Goal: Task Accomplishment & Management: Manage account settings

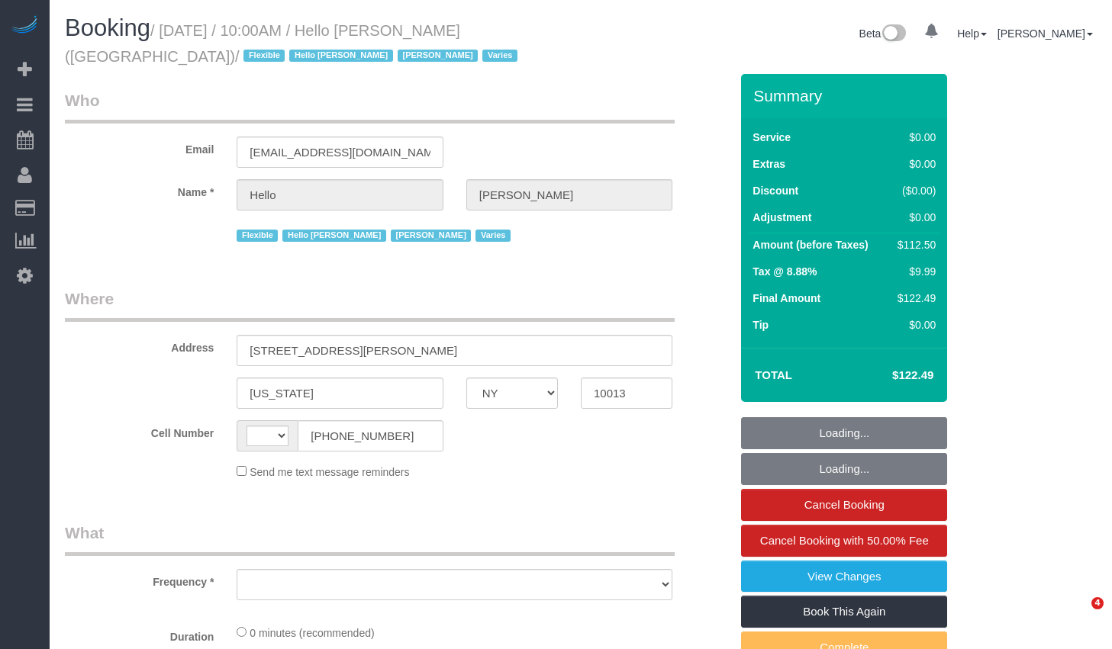
select select "NY"
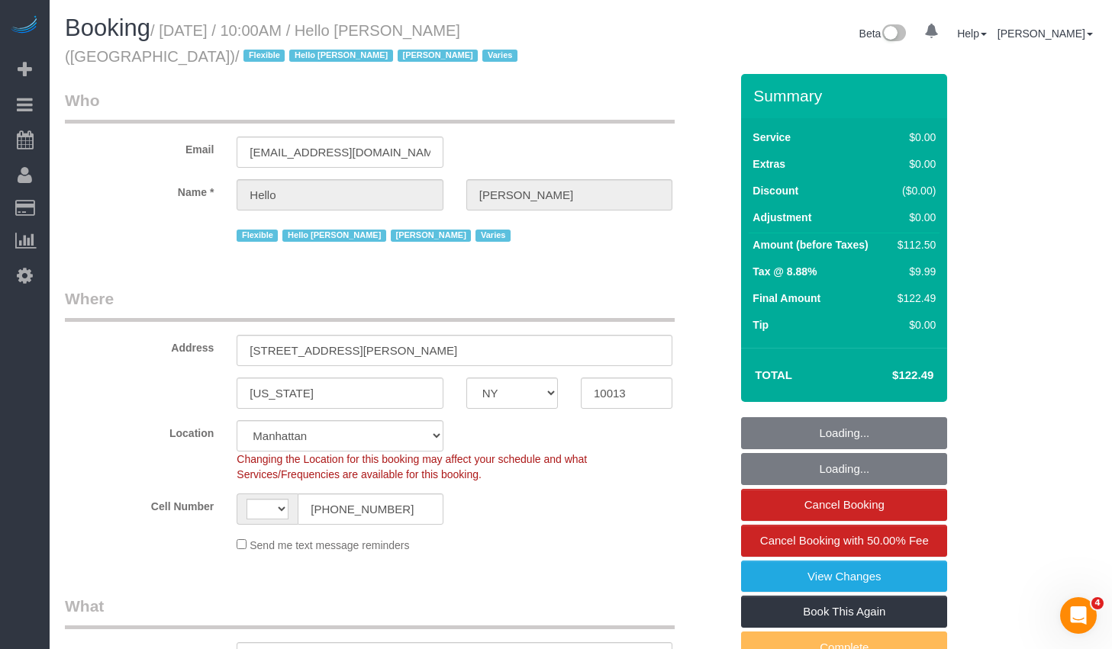
select select "string:[GEOGRAPHIC_DATA]"
select select "object:974"
select select "spot1"
select select "number:89"
select select "number:90"
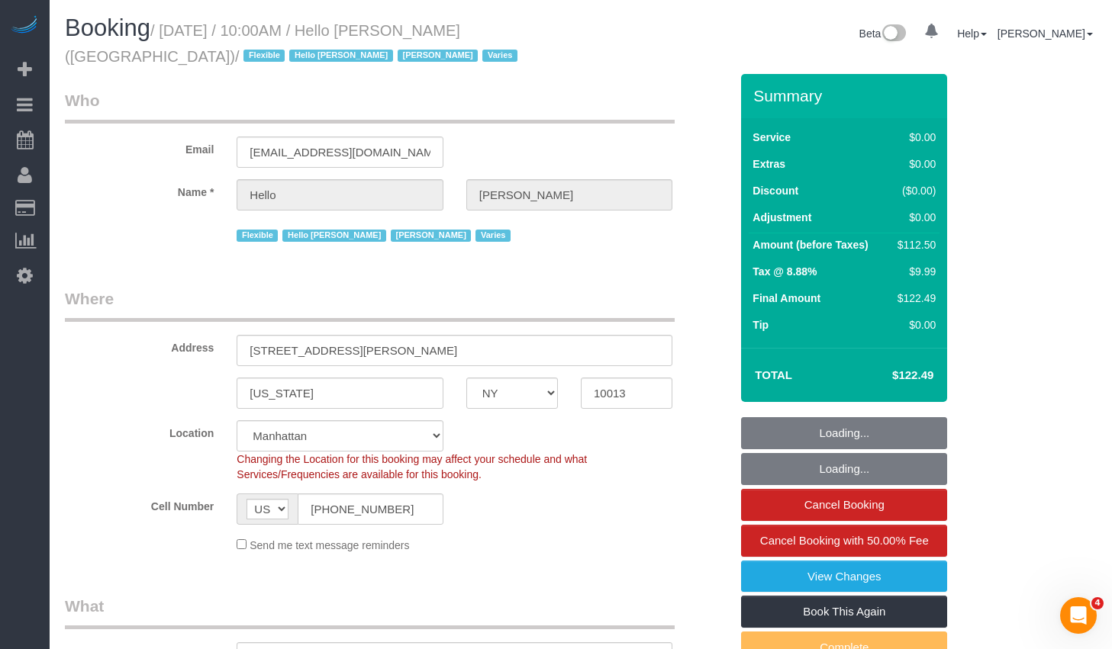
select select "number:15"
select select "number:6"
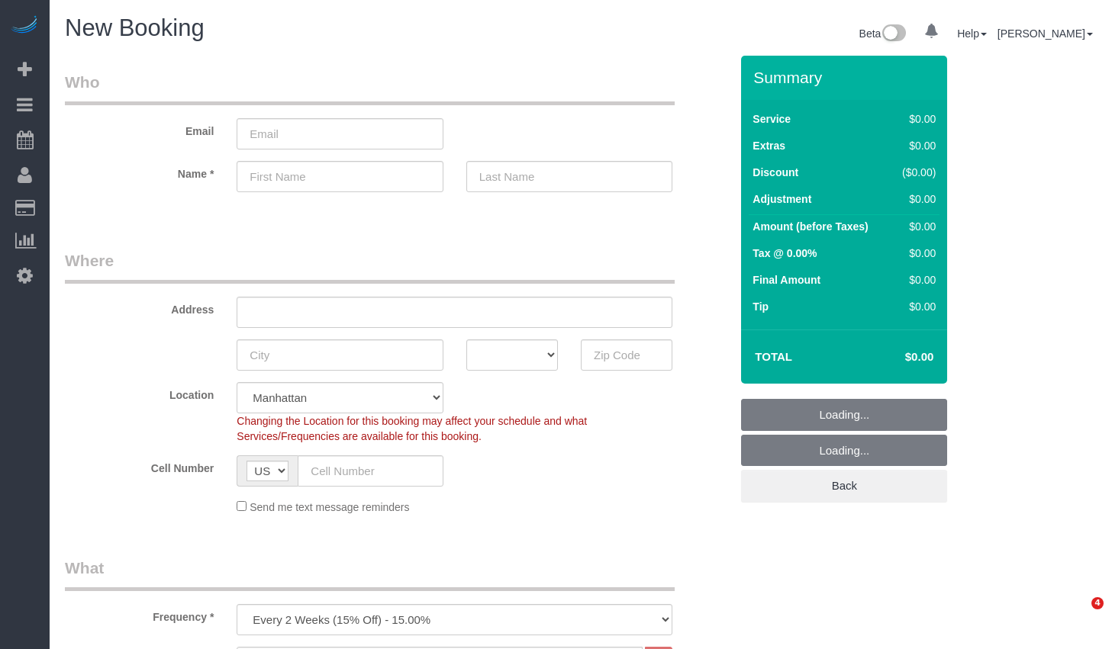
select select "number:89"
select select "number:90"
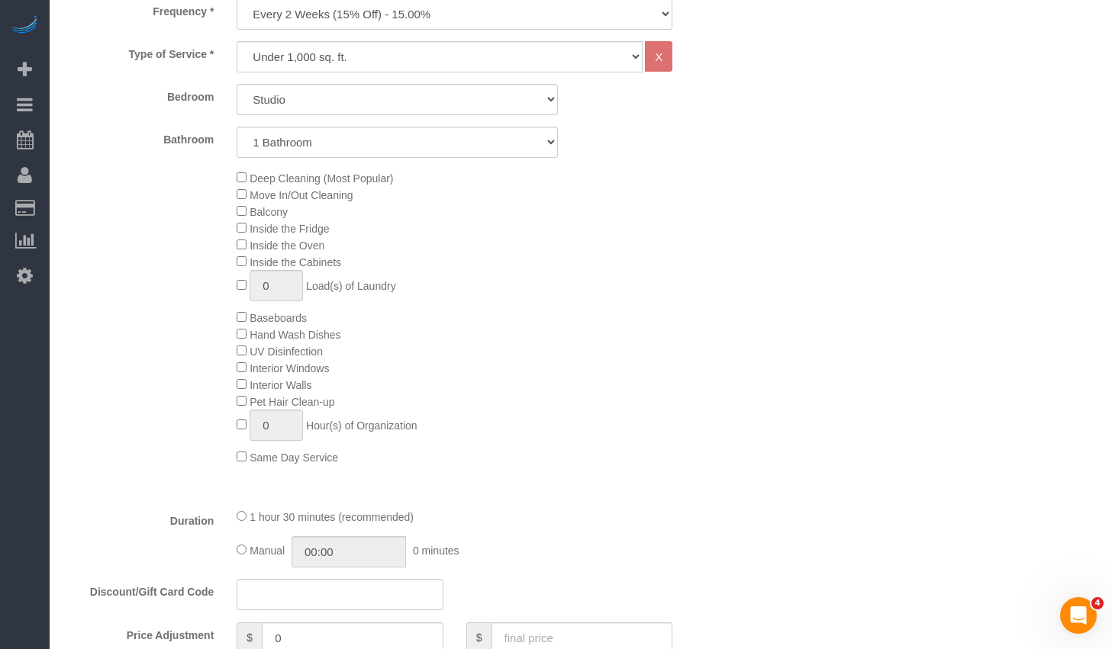
scroll to position [446, 0]
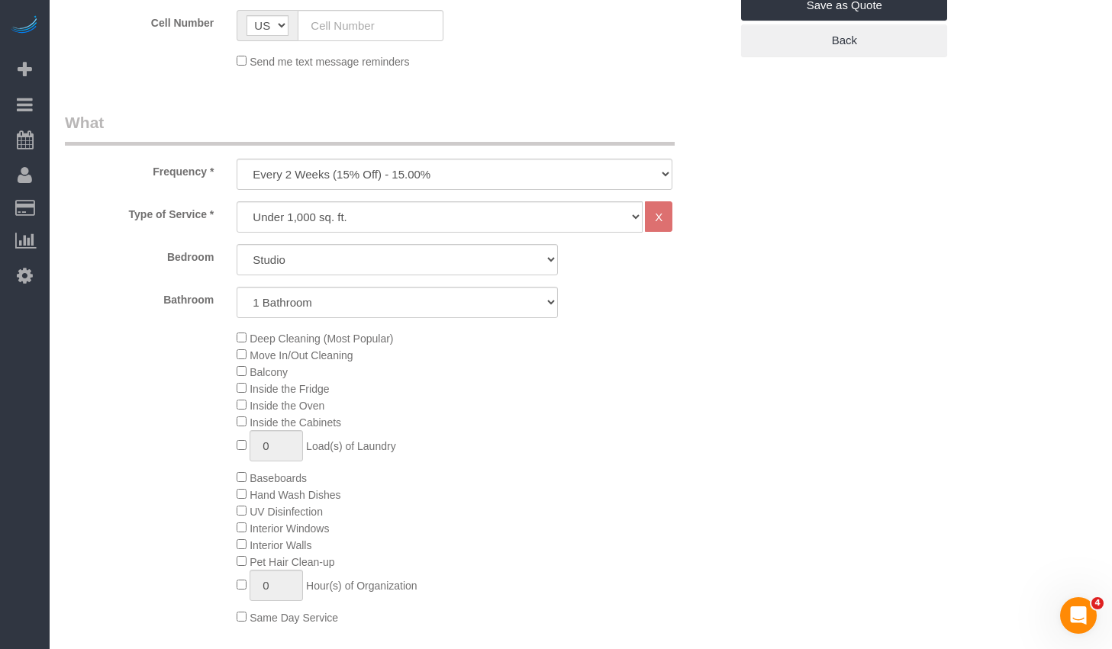
click at [389, 150] on div "Frequency * One Time Weekly (20% Off) - 20.00% Every 2 Weeks (15% Off) - 15.00%…" at bounding box center [397, 150] width 688 height 79
click at [382, 182] on select "One Time Weekly (20% Off) - 20.00% Every 2 Weeks (15% Off) - 15.00% Every 4 Wee…" at bounding box center [455, 174] width 436 height 31
select select "object:779"
click at [237, 159] on select "One Time Weekly (20% Off) - 20.00% Every 2 Weeks (15% Off) - 15.00% Every 4 Wee…" at bounding box center [455, 174] width 436 height 31
click at [341, 212] on select "Under 1,000 sq. ft. 1,001 - 1,500 sq. ft. 1,500+ sq. ft. Custom Cleaning Office…" at bounding box center [440, 216] width 406 height 31
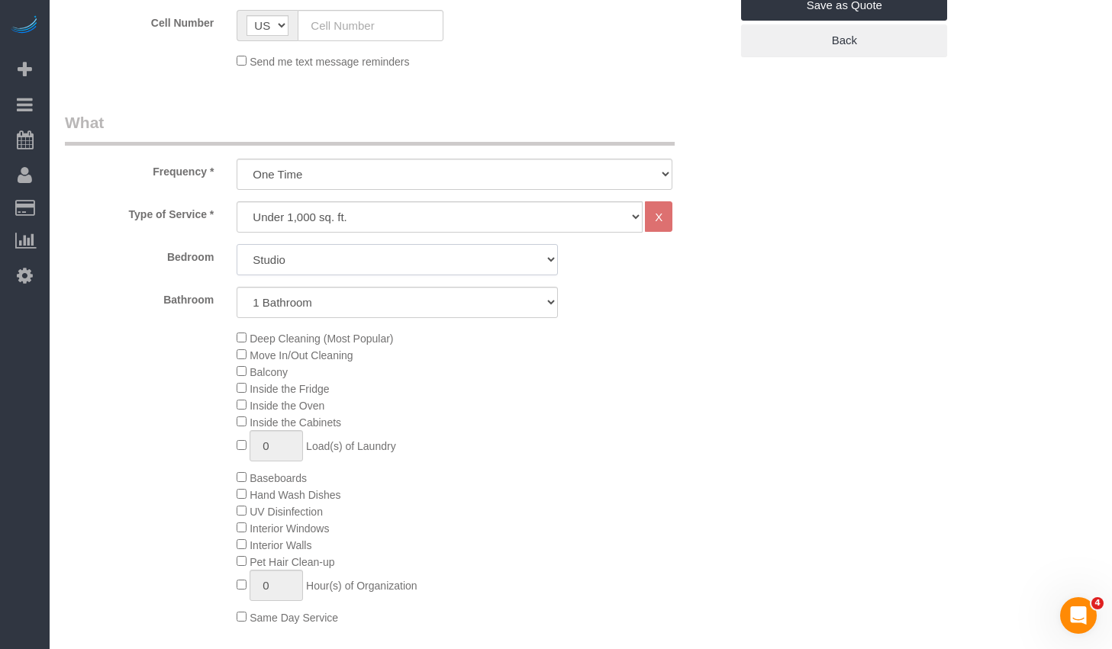
click at [359, 258] on select "Studio 1 Bedroom 2 Bedrooms 3 Bedrooms" at bounding box center [397, 259] width 321 height 31
select select "1"
click at [237, 244] on select "Studio 1 Bedroom 2 Bedrooms 3 Bedrooms" at bounding box center [397, 259] width 321 height 31
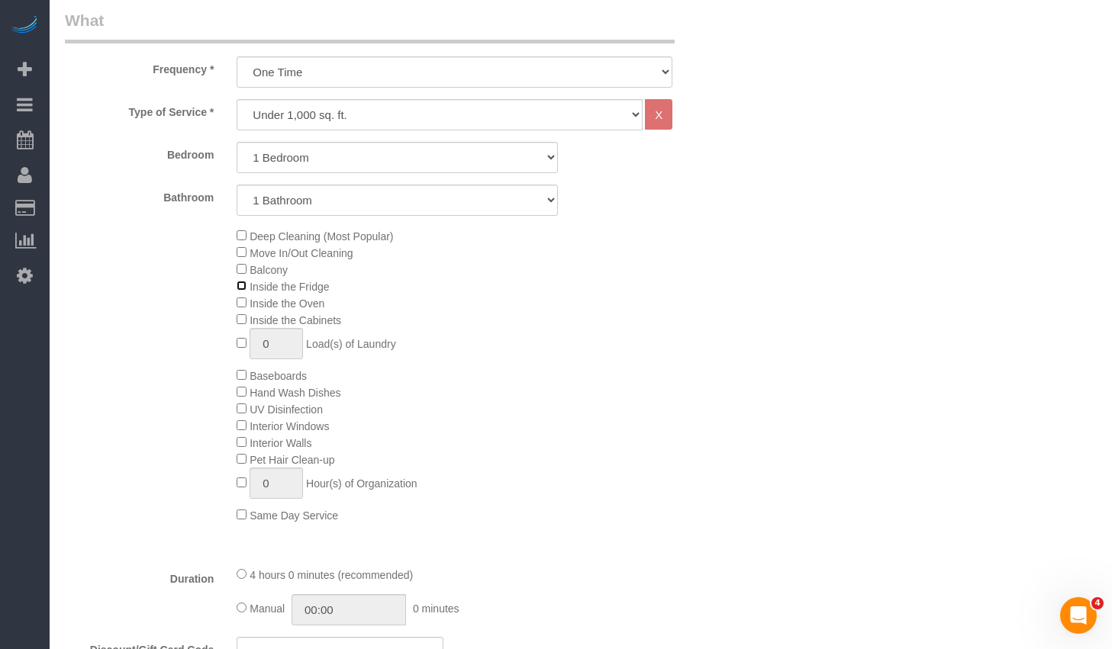
scroll to position [538, 0]
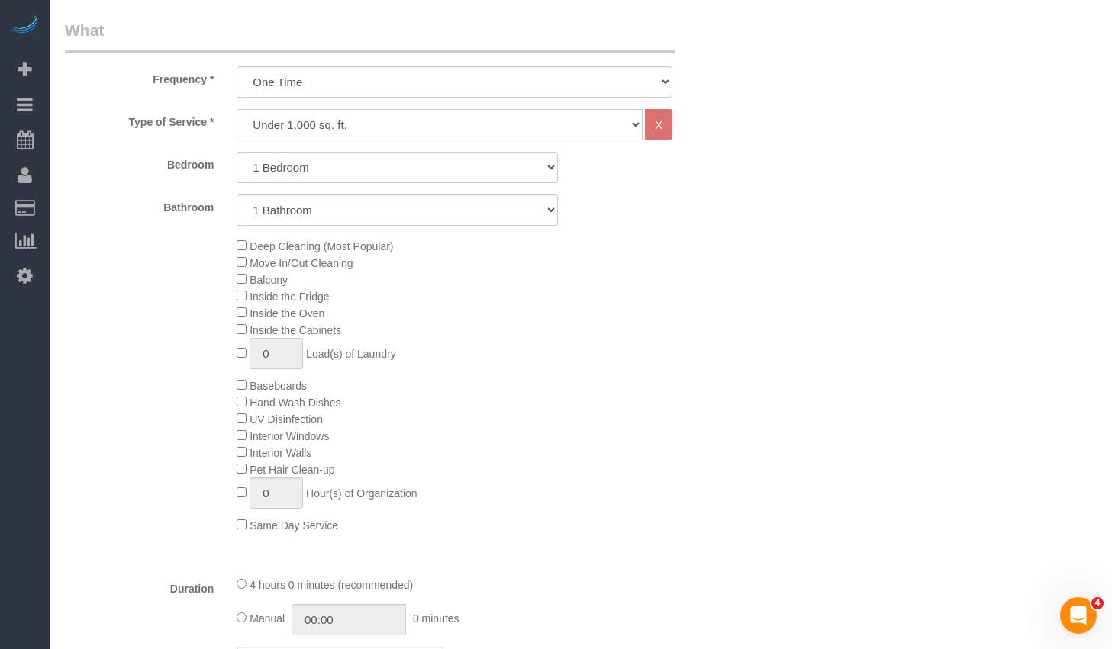
click at [380, 122] on select "Under 1,000 sq. ft. 1,001 - 1,500 sq. ft. 1,500+ sq. ft. Custom Cleaning Office…" at bounding box center [440, 124] width 406 height 31
select select "213"
click at [237, 109] on select "Under 1,000 sq. ft. 1,001 - 1,500 sq. ft. 1,500+ sq. ft. Custom Cleaning Office…" at bounding box center [440, 124] width 406 height 31
select select "1"
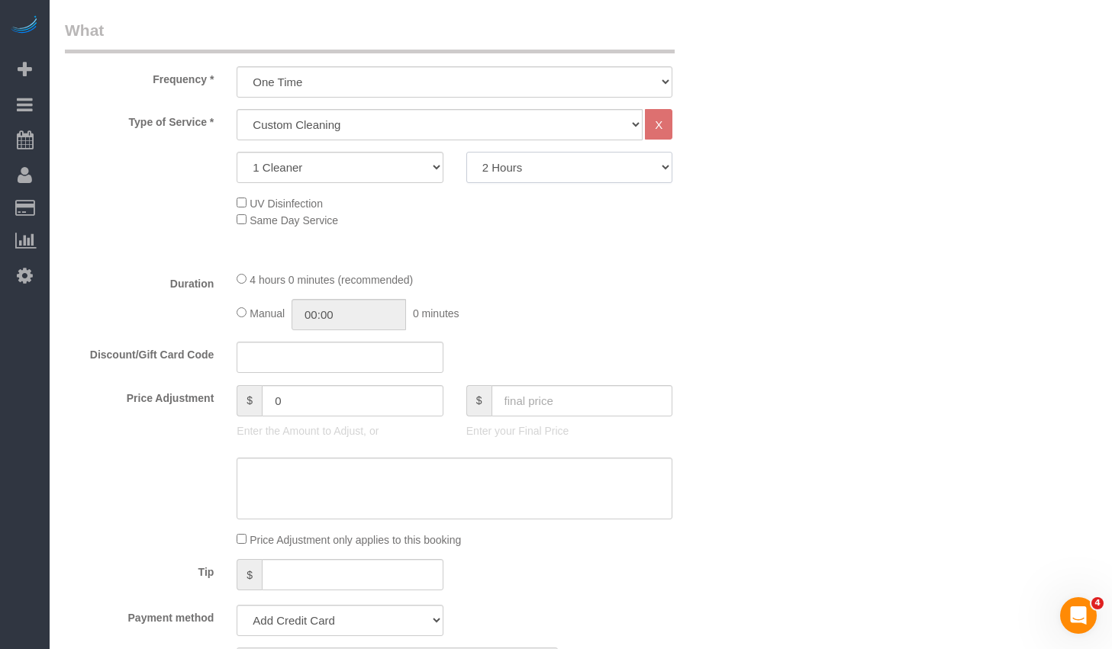
click at [535, 172] on select "2 Hours 2.5 Hours 3 Hours 3.5 Hours 4 Hours 4.5 Hours 5 Hours 5.5 Hours 6 Hours…" at bounding box center [569, 167] width 206 height 31
select select "180"
click at [466, 152] on select "2 Hours 2.5 Hours 3 Hours 3.5 Hours 4 Hours 4.5 Hours 5 Hours 5.5 Hours 6 Hours…" at bounding box center [569, 167] width 206 height 31
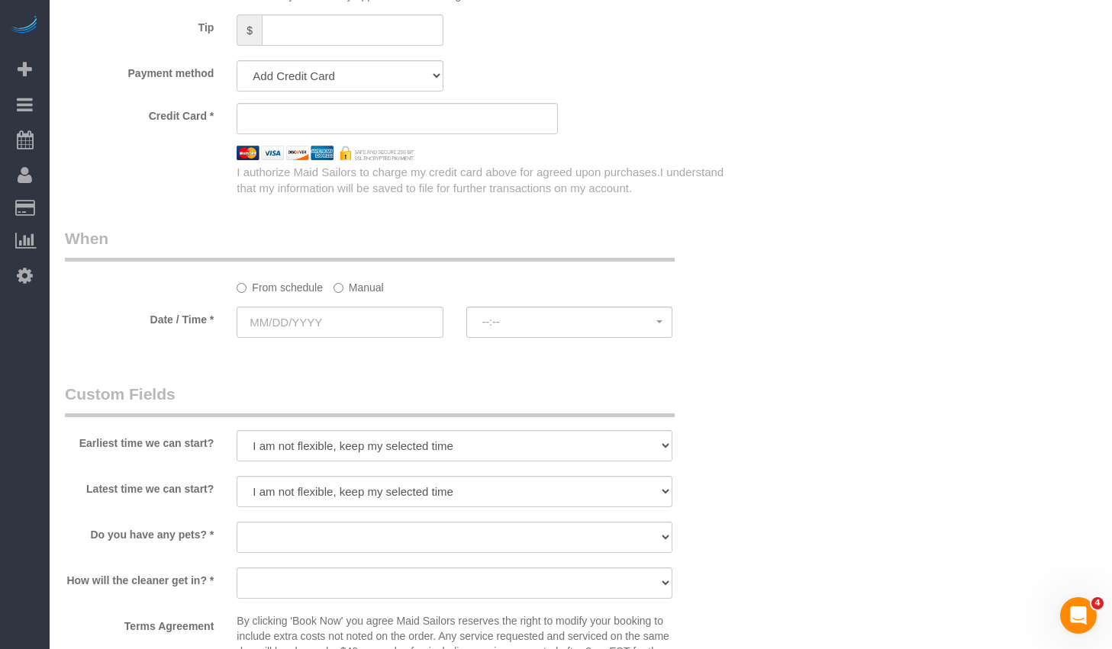
scroll to position [1427, 0]
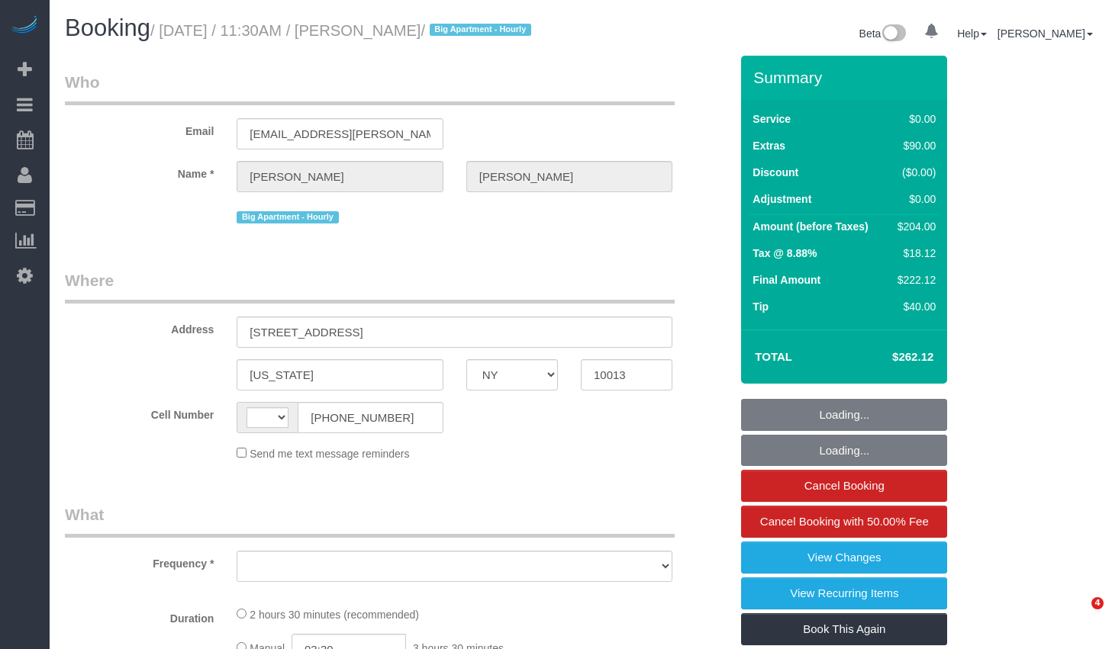
select select "NY"
select select "number:89"
select select "number:90"
select select "number:15"
select select "number:5"
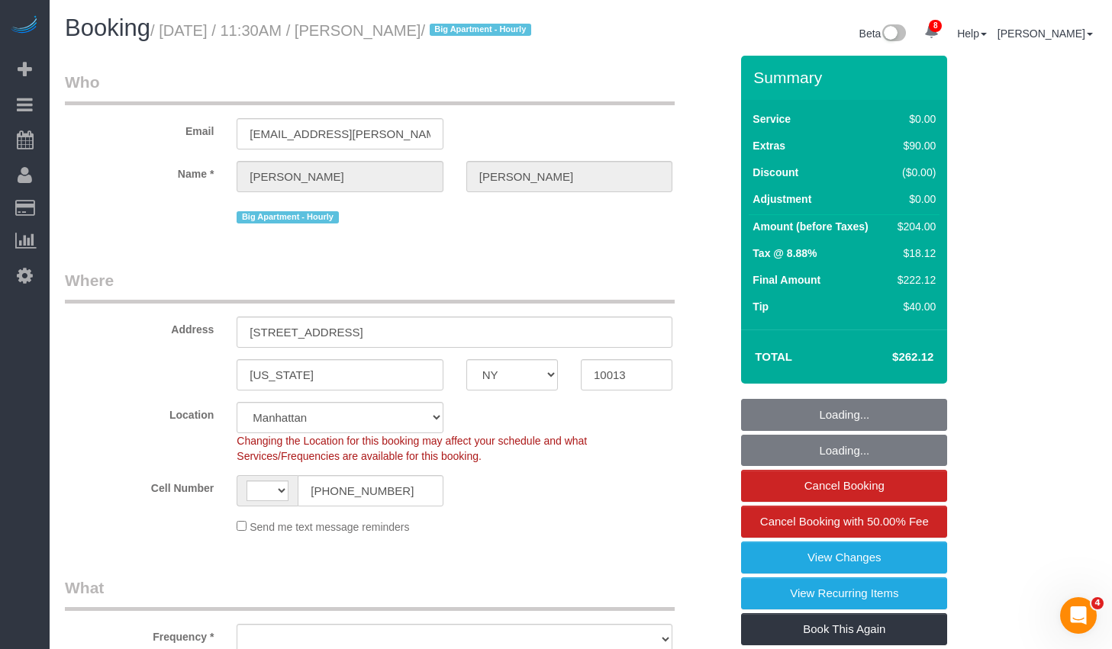
select select "string:[GEOGRAPHIC_DATA]"
select select "object:845"
select select "string:stripe-pm_1Q1zy64VGloSiKo7nrLUa1GT"
select select "object:849"
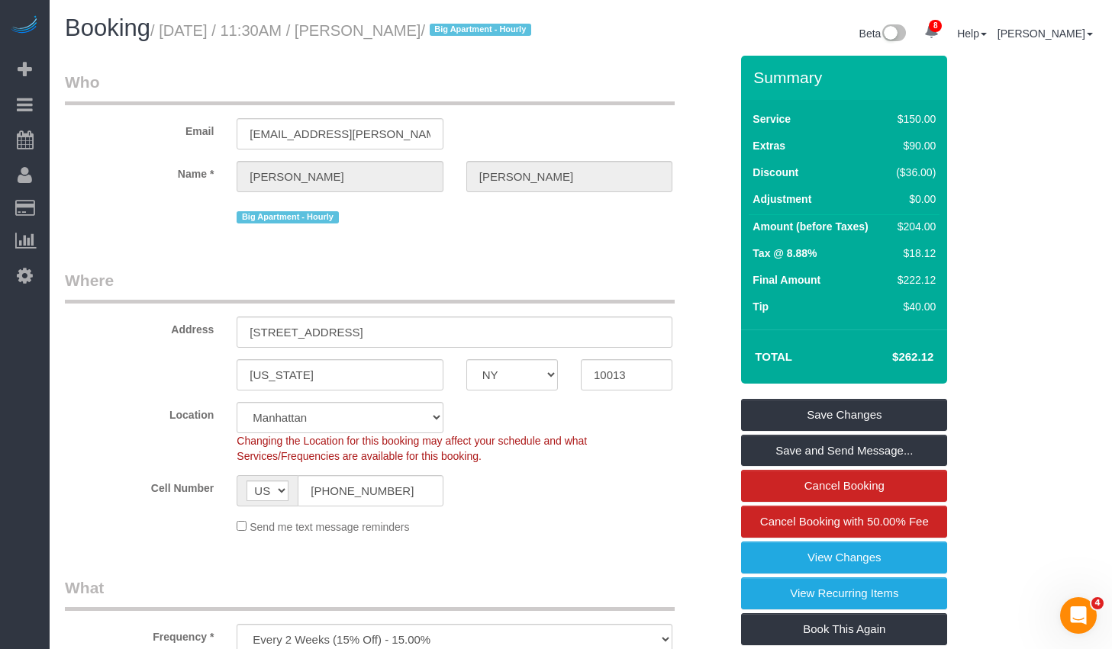
drag, startPoint x: 172, startPoint y: 30, endPoint x: 521, endPoint y: 40, distance: 349.7
click at [521, 40] on h1 "Booking / [DATE] / 11:30AM / [PERSON_NAME] / Big Apartment - Hourly" at bounding box center [317, 28] width 504 height 26
copy small "[DATE] / 11:30AM / [PERSON_NAME]"
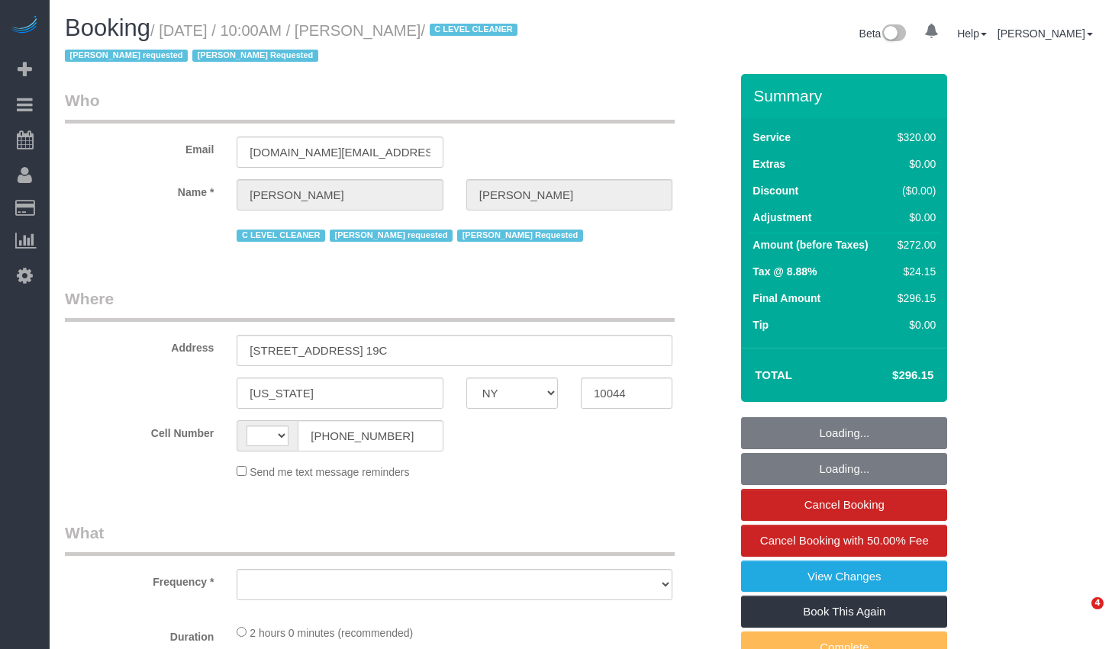
select select "NY"
select select "string:[GEOGRAPHIC_DATA]"
select select "object:938"
select select "2"
select select "number:89"
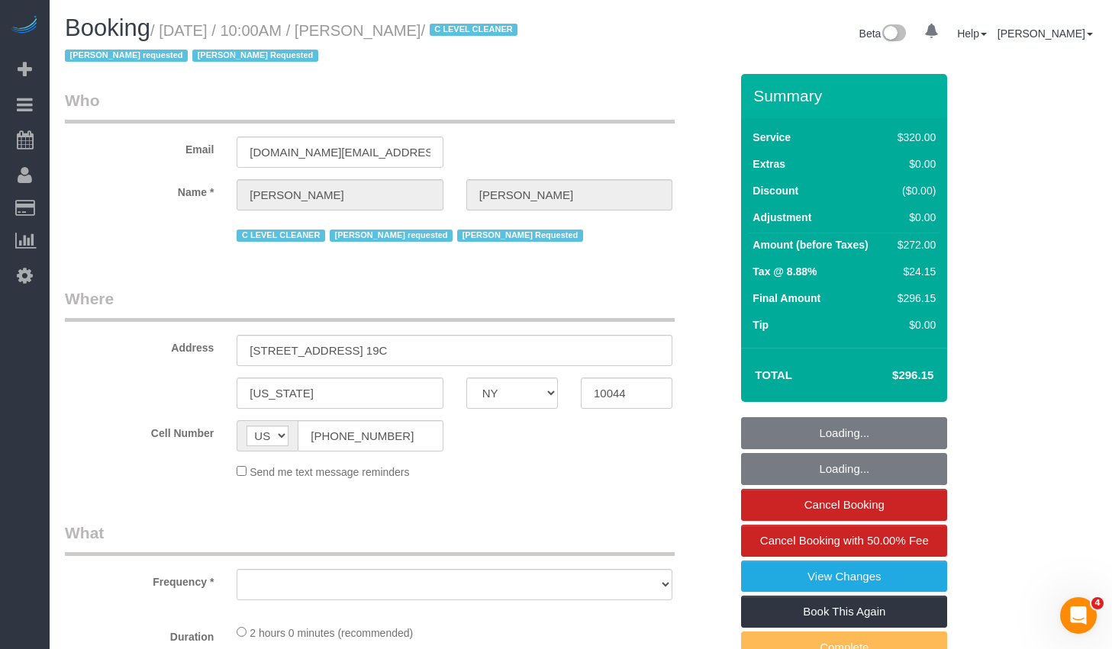
select select "number:90"
select select "number:15"
select select "number:5"
select select "spot1"
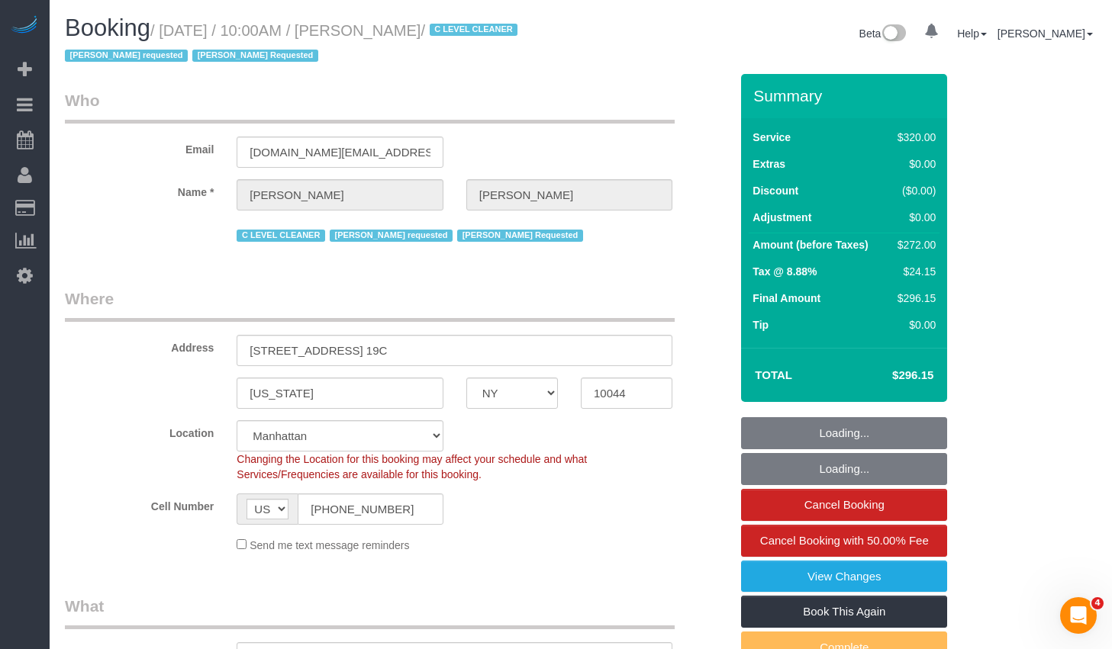
select select "object:1348"
select select "string:stripe-pm_1OfFBT4VGloSiKo7Bq2FZQac"
click at [498, 35] on small "/ September 02, 2025 / 10:00AM / Sergio Moreno / C LEVEL CLEANER Geraldin Basti…" at bounding box center [293, 43] width 457 height 43
copy small "Sergio Moreno"
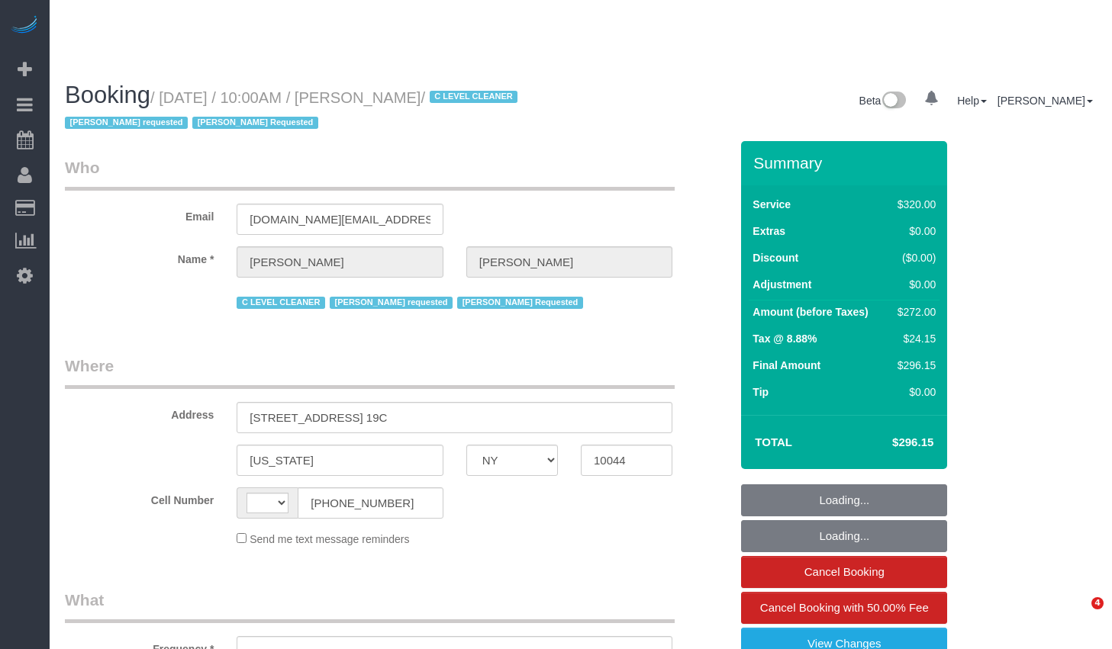
select select "NY"
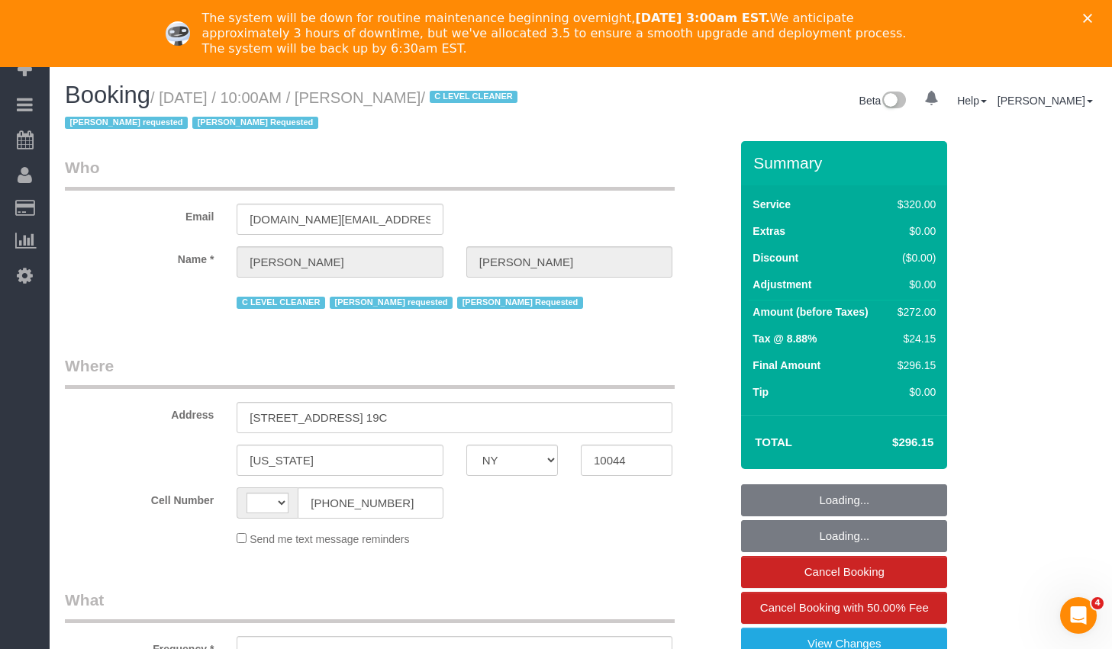
select select "string:[GEOGRAPHIC_DATA]"
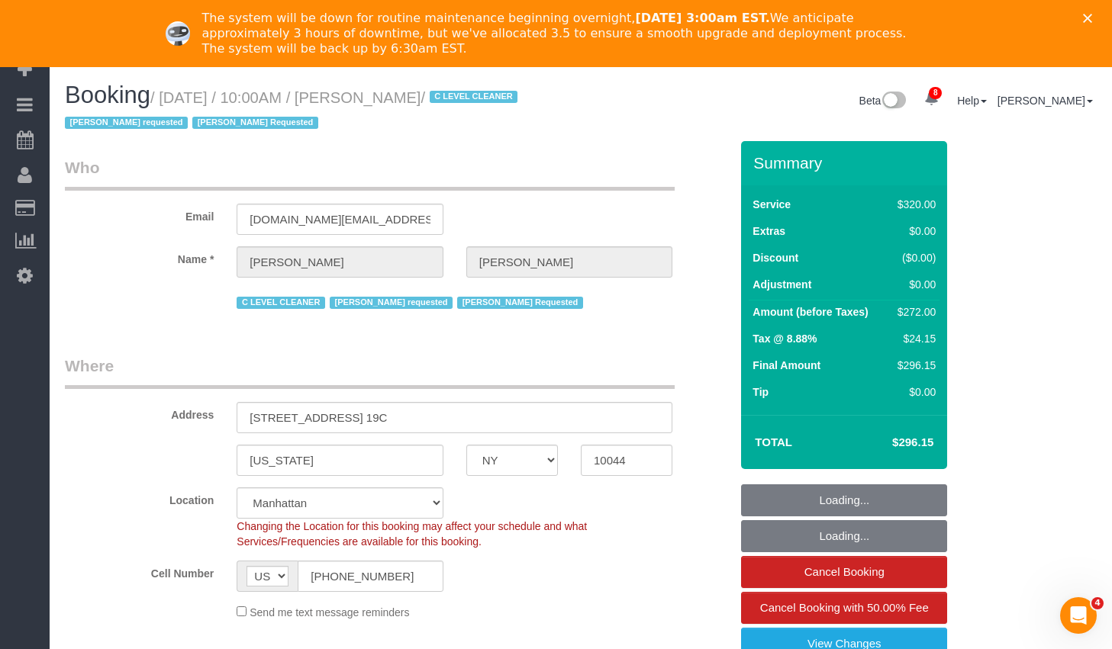
select select "string:stripe-pm_1OfFBT4VGloSiKo7Bq2FZQac"
select select "object:863"
select select "2"
select select "spot1"
select select "number:89"
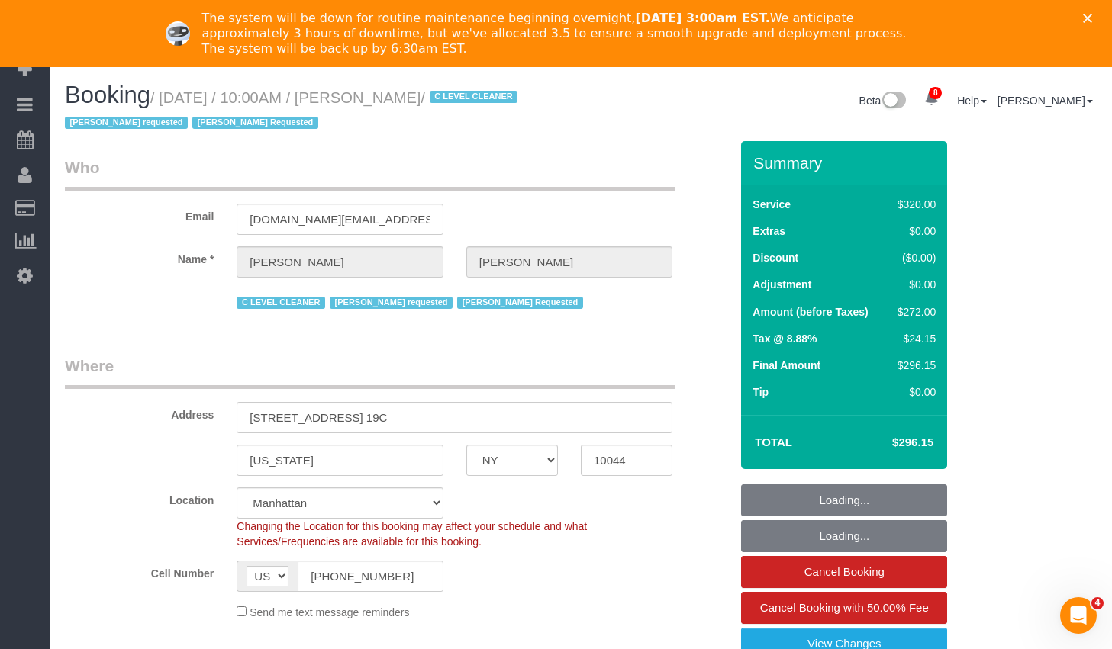
select select "number:90"
select select "number:15"
select select "number:5"
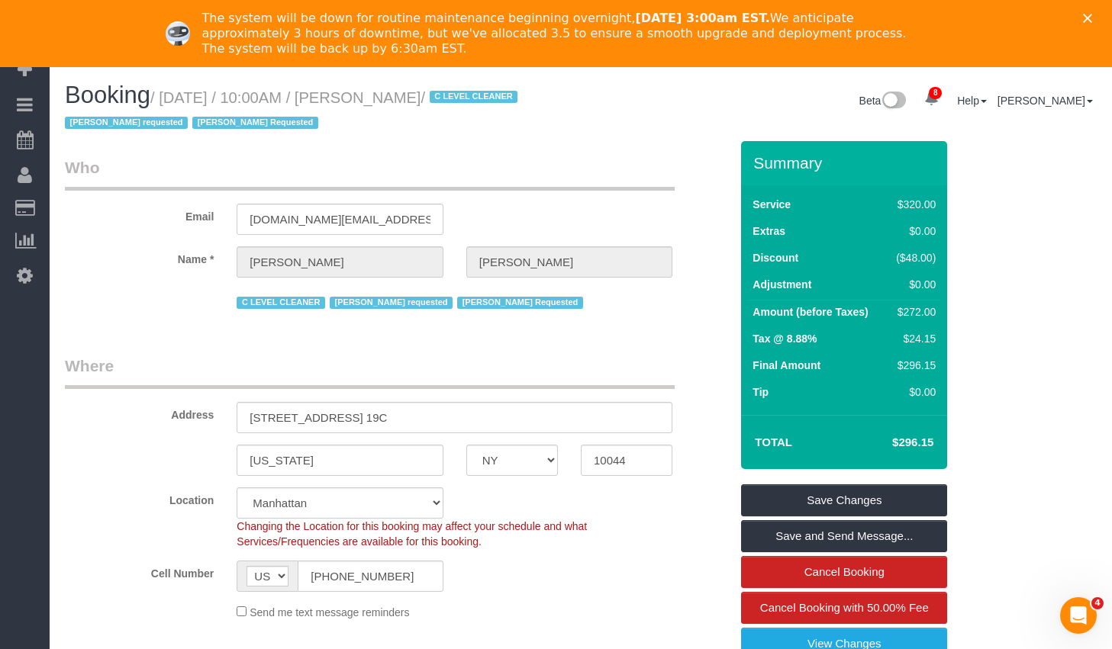
click at [1092, 18] on icon "Close" at bounding box center [1087, 18] width 9 height 9
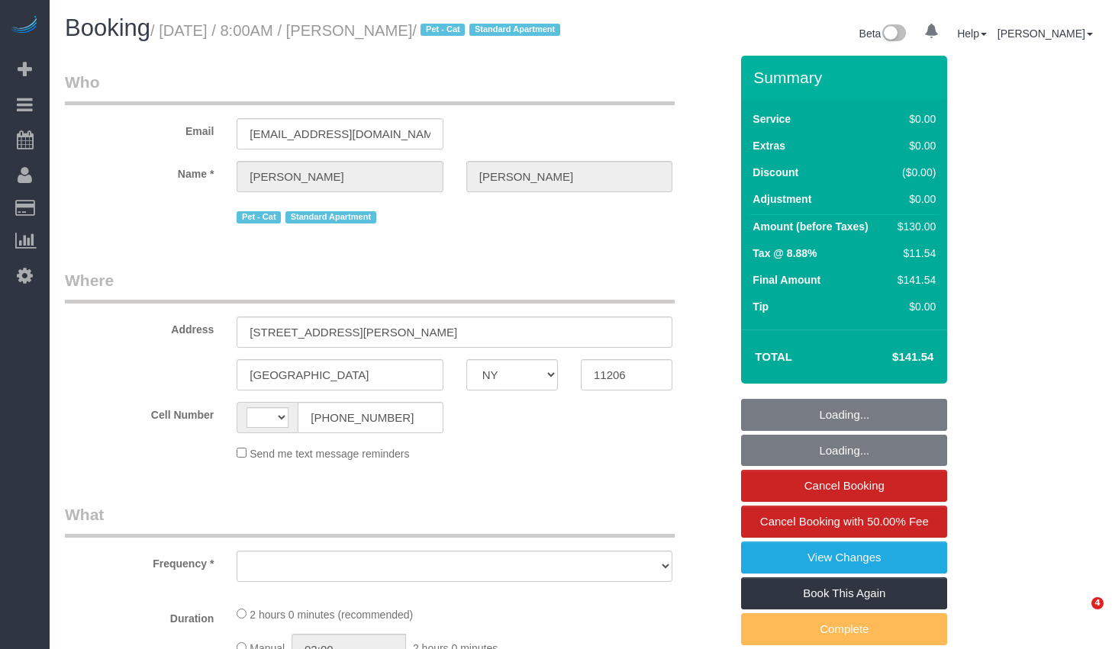
select select "NY"
select select "string:[GEOGRAPHIC_DATA]"
select select "object:694"
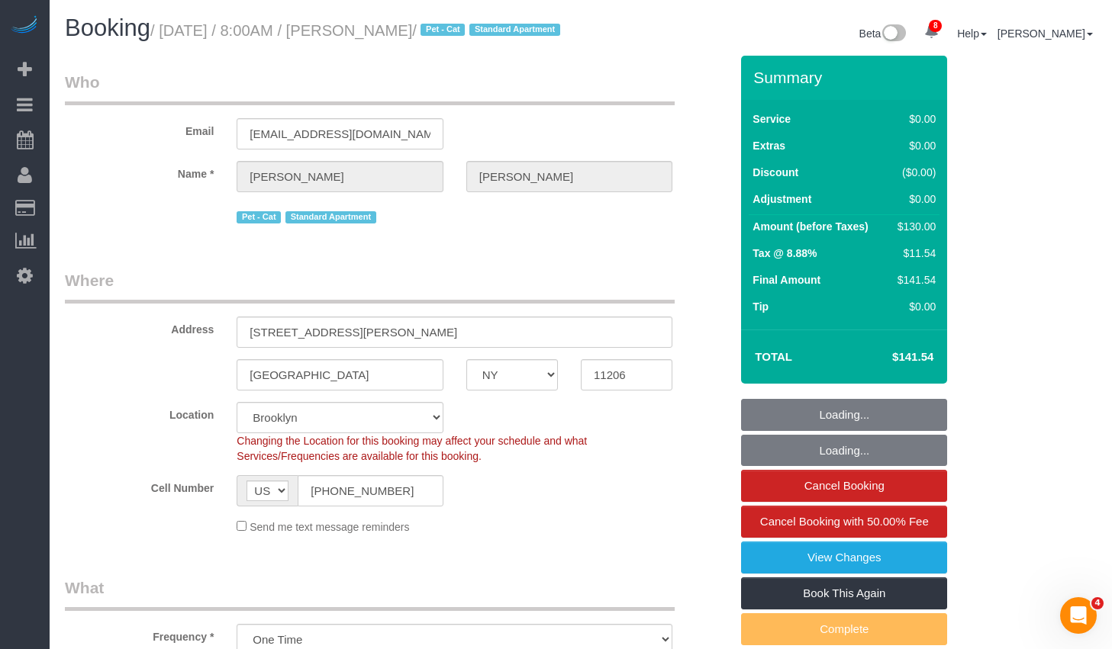
select select "1"
select select "object:803"
select select "string:stripe-pm_1S2whL4VGloSiKo77OE6q5xb"
select select "number:56"
select select "number:79"
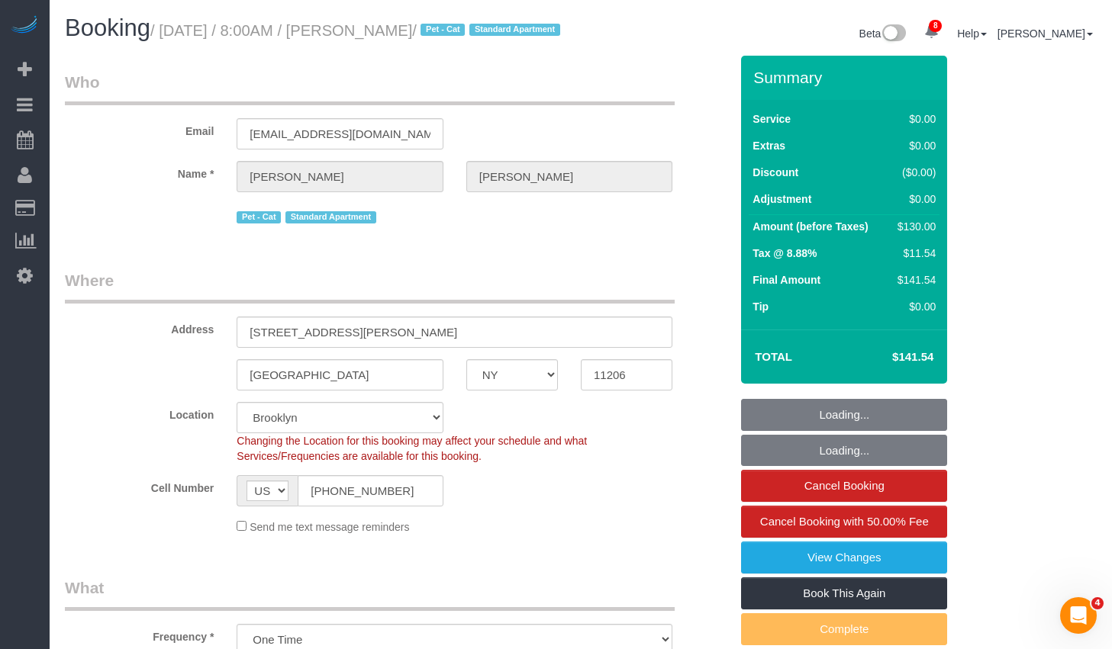
select select "number:14"
select select "number:5"
select select "spot1"
select select "1"
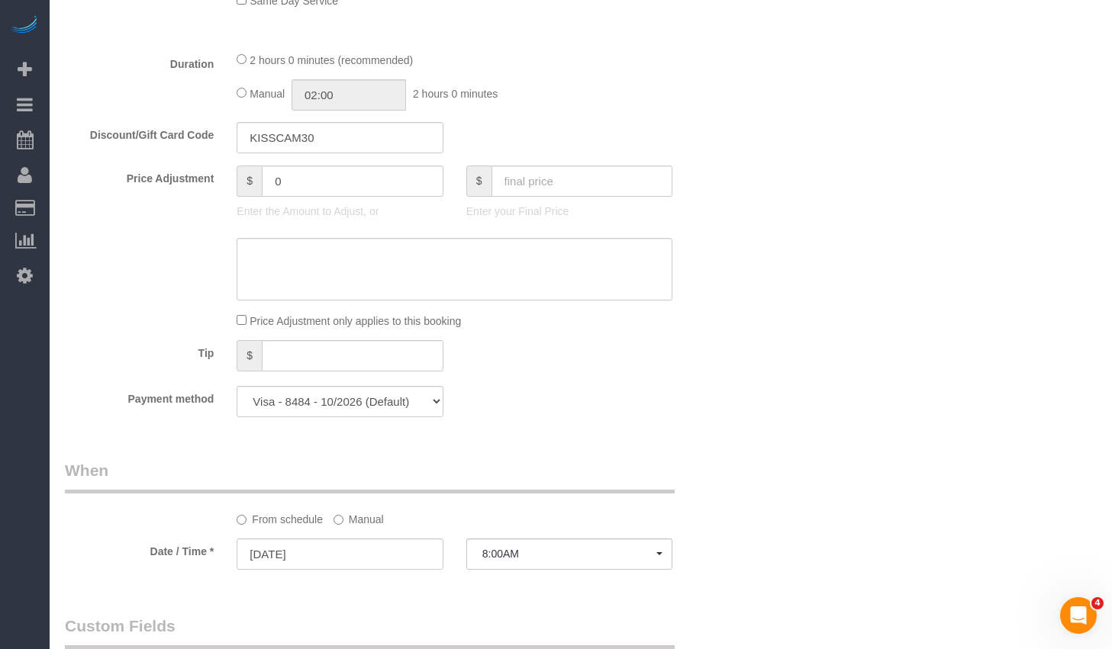
scroll to position [1243, 0]
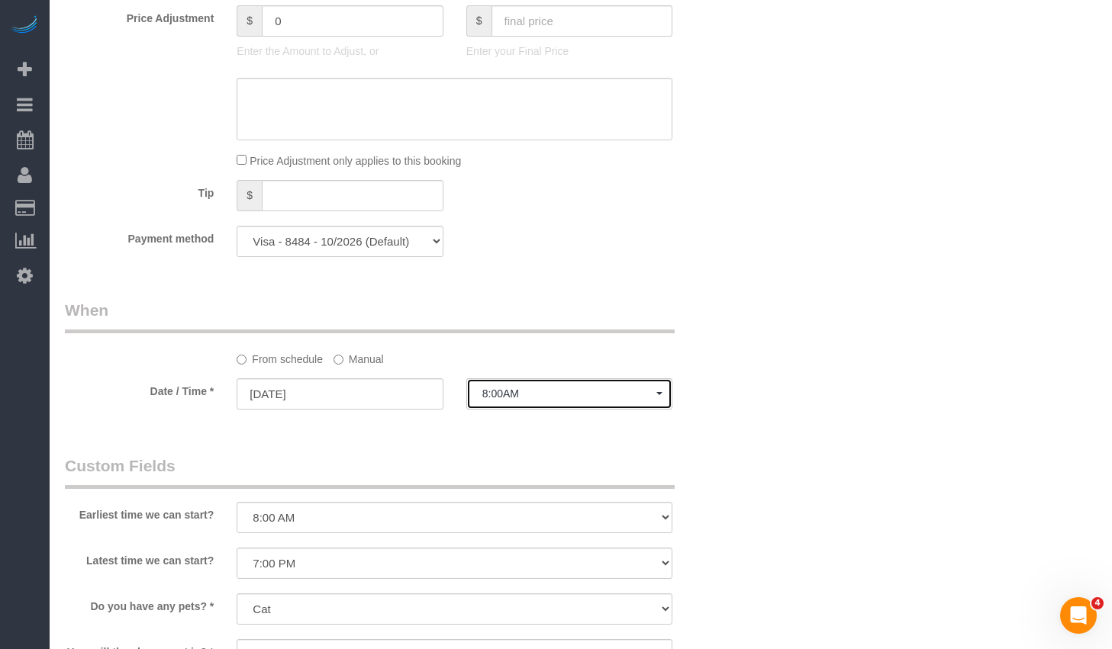
click at [527, 400] on span "8:00AM" at bounding box center [569, 394] width 174 height 12
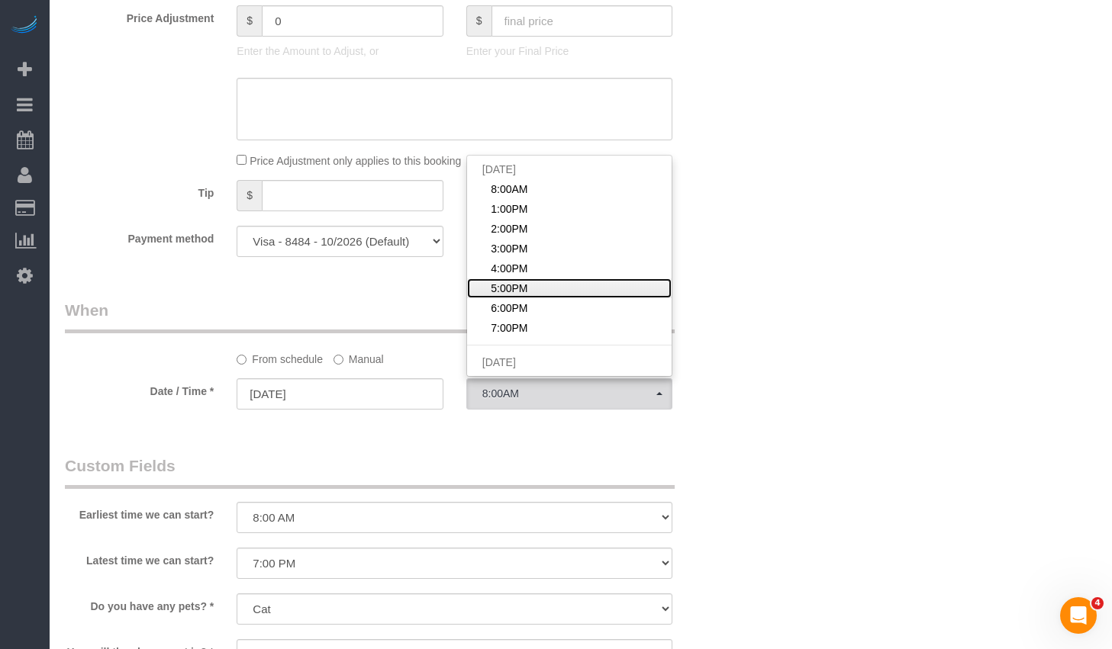
click at [518, 296] on span "5:00PM" at bounding box center [509, 288] width 37 height 15
select select "spot6"
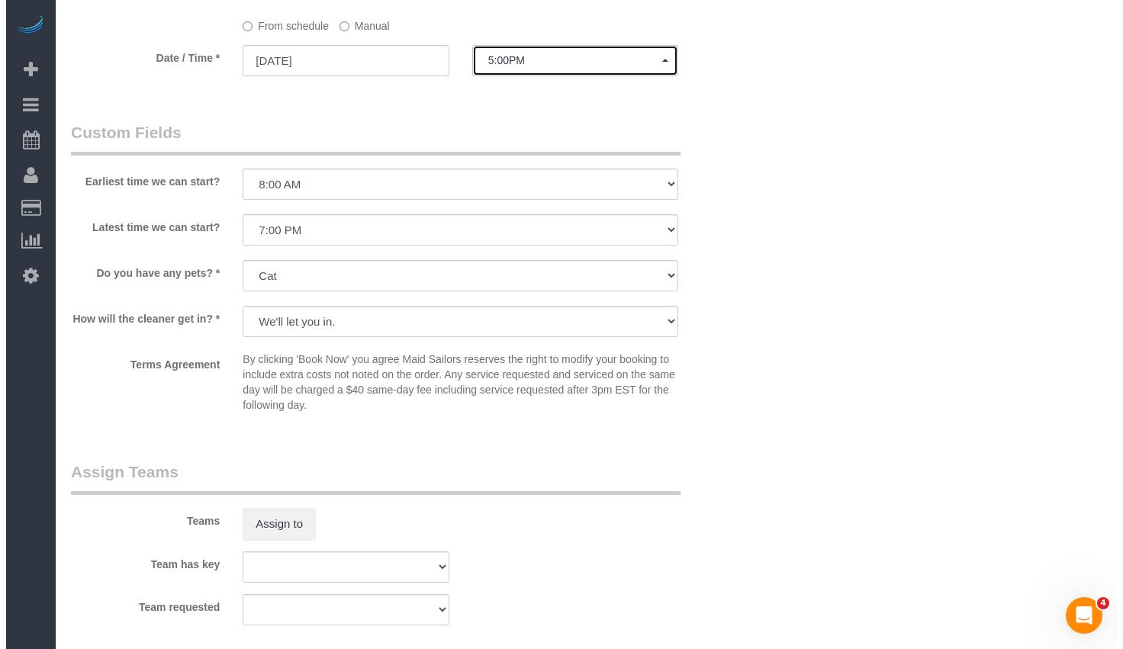
scroll to position [1822, 0]
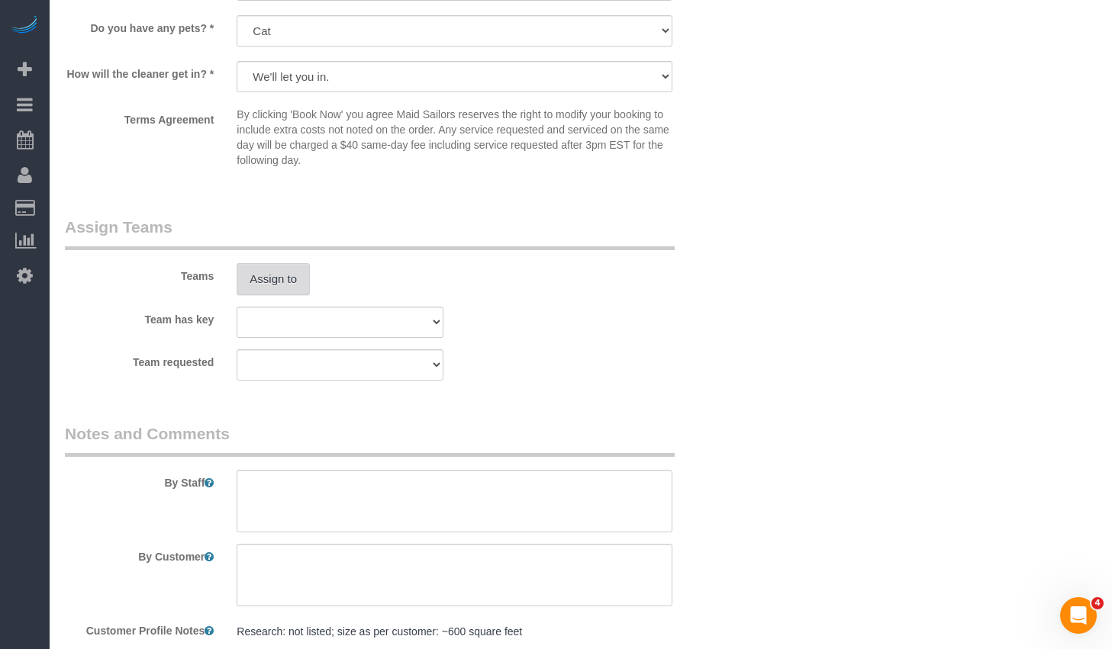
click at [259, 294] on button "Assign to" at bounding box center [273, 279] width 73 height 32
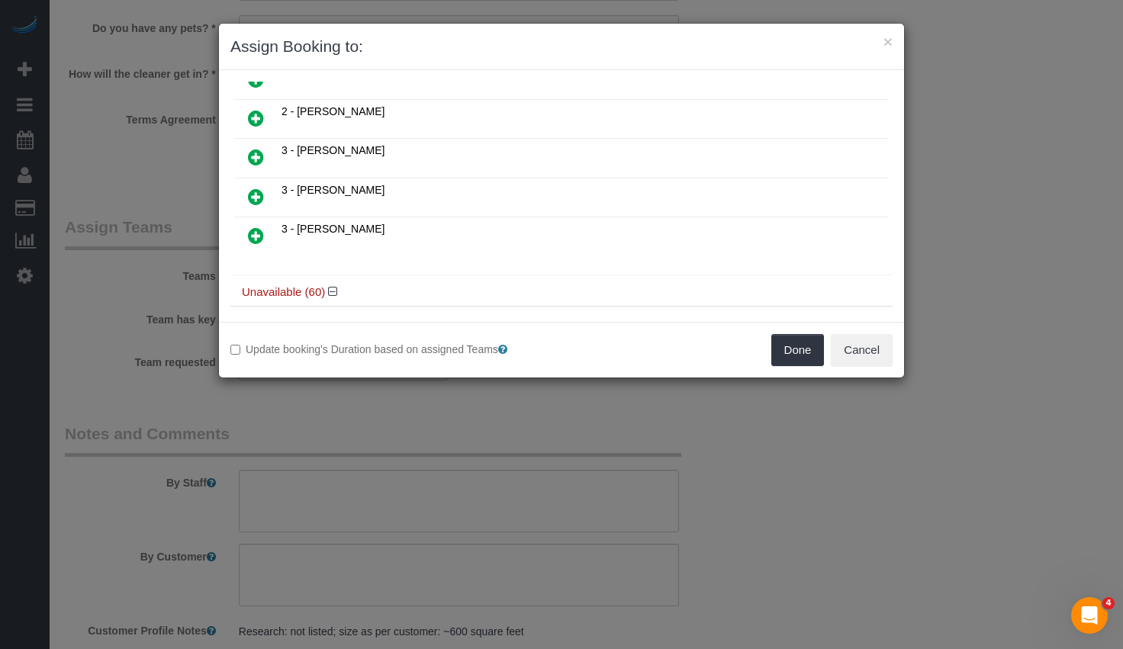
scroll to position [234, 0]
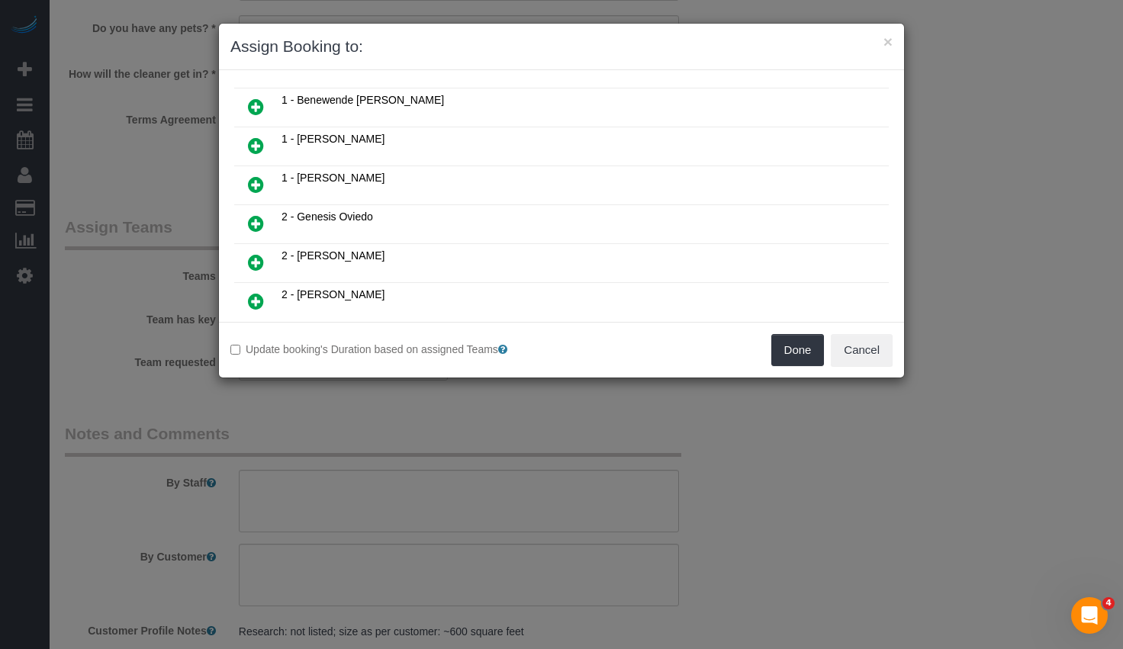
click at [256, 221] on icon at bounding box center [256, 223] width 16 height 18
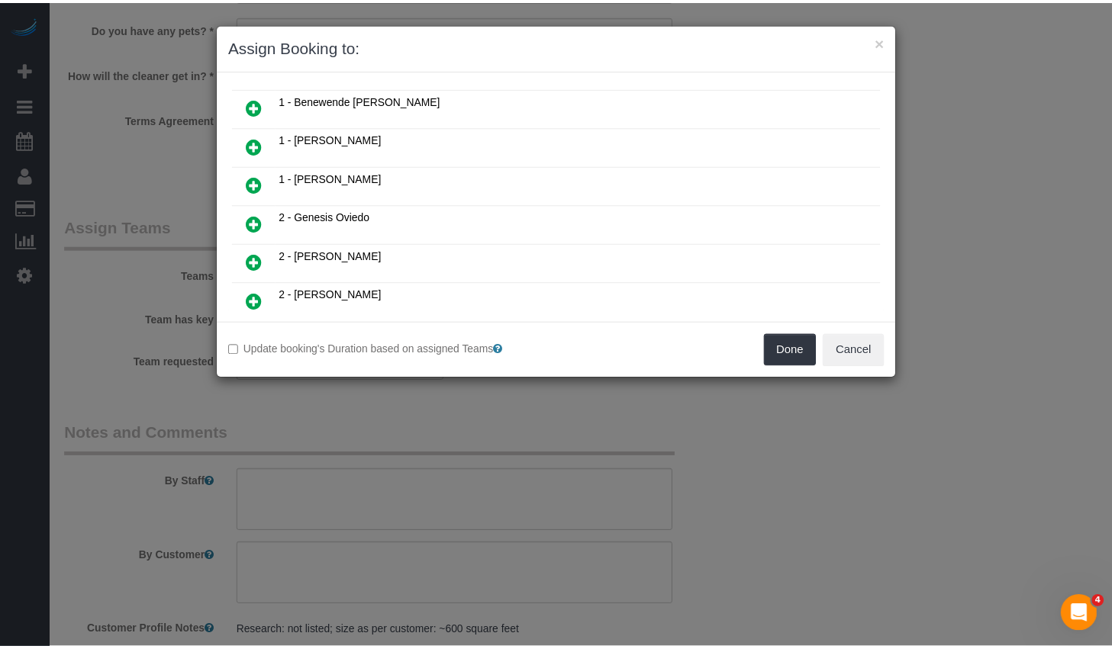
scroll to position [272, 0]
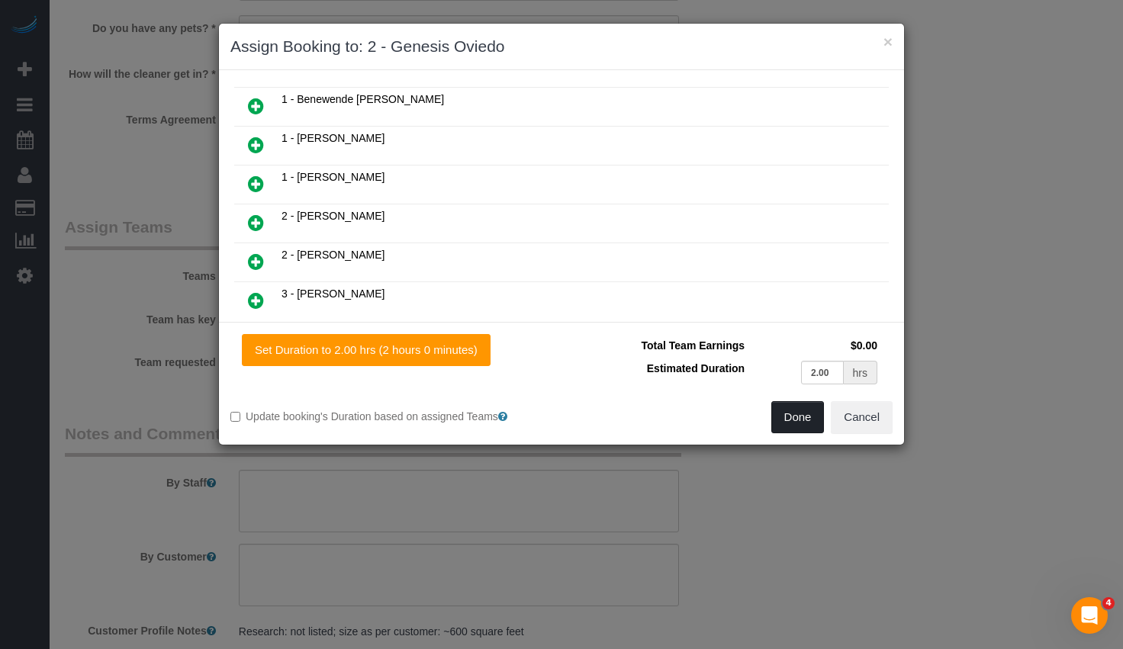
click at [791, 429] on button "Done" at bounding box center [798, 417] width 53 height 32
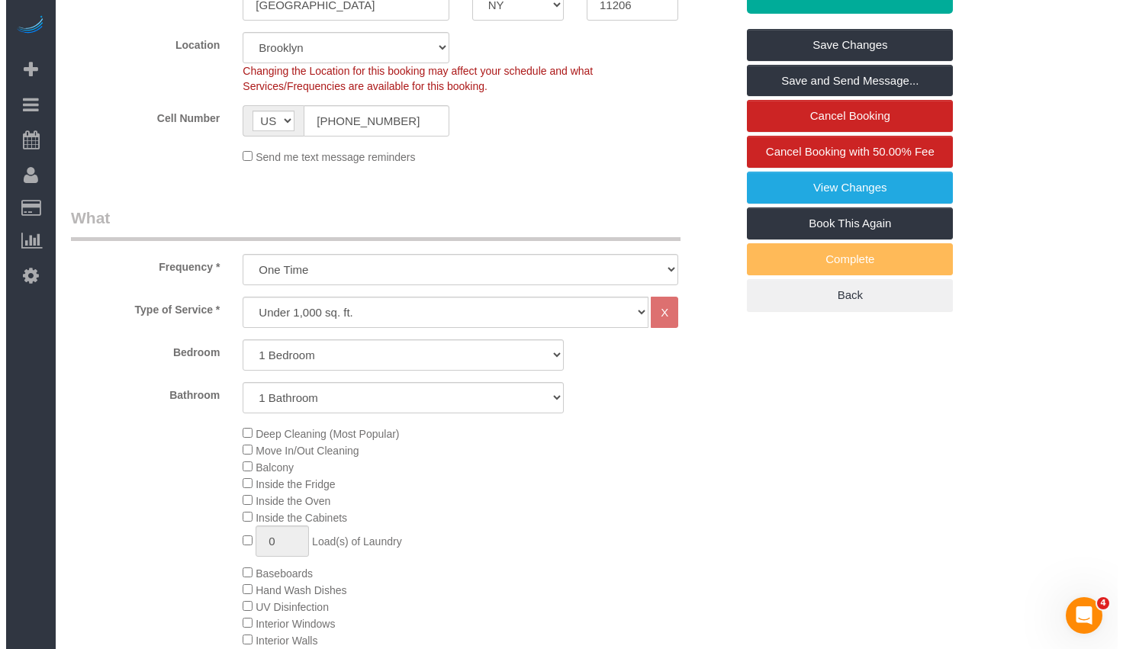
scroll to position [0, 0]
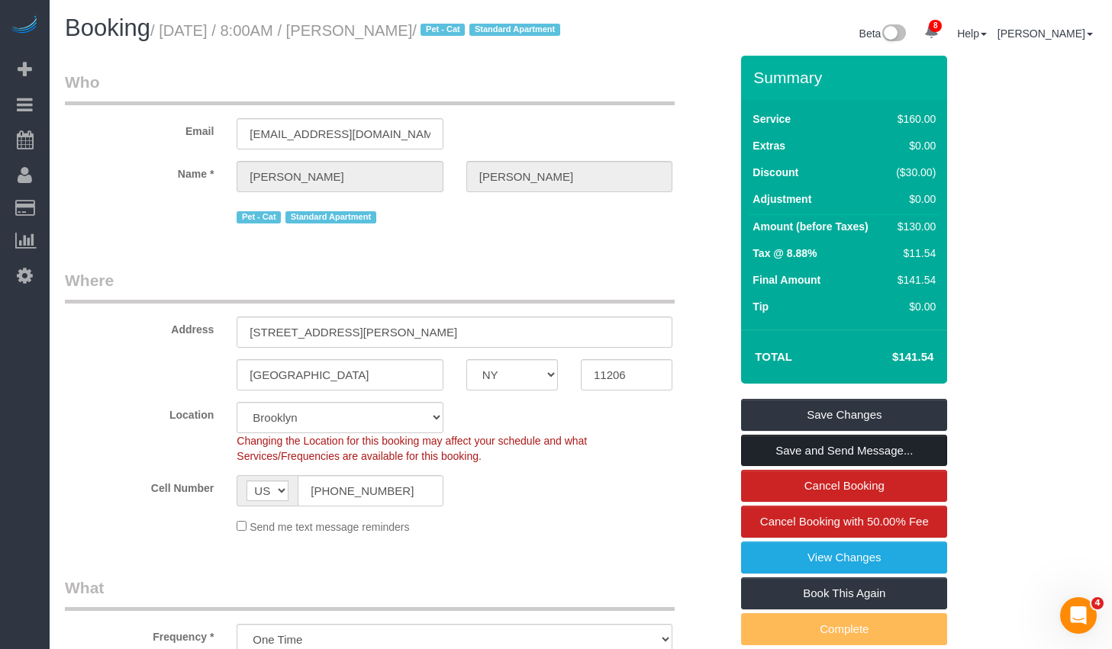
click at [789, 462] on link "Save and Send Message..." at bounding box center [844, 451] width 206 height 32
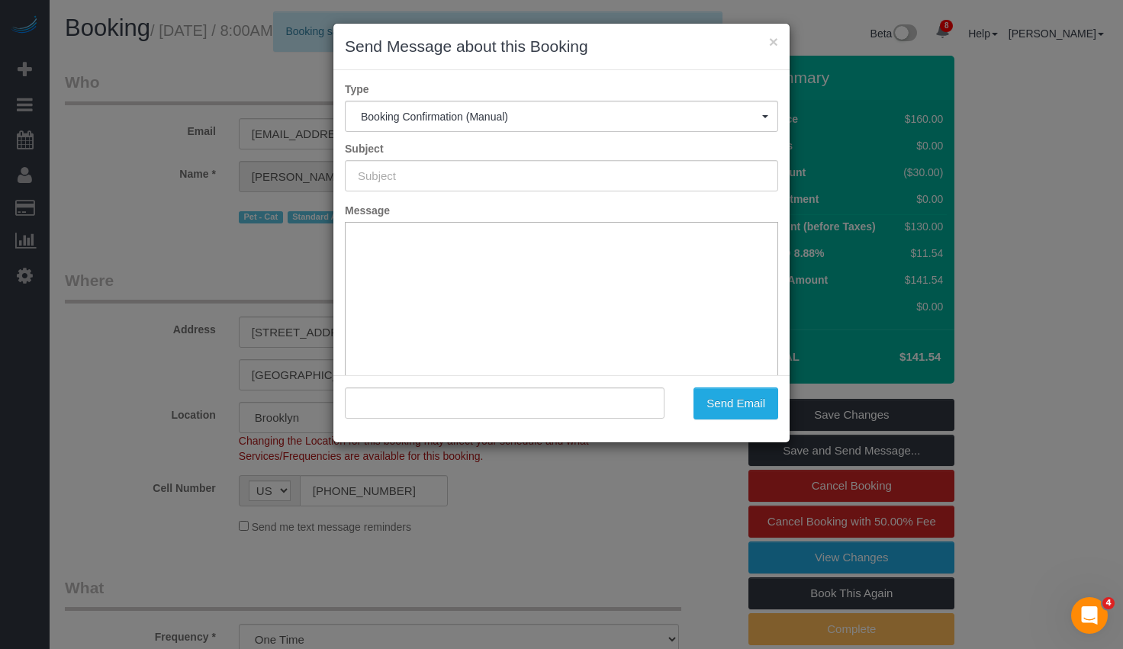
type input "Cleaning Confirmed for 09/03/2025 at 5:00pm"
type input ""Zeneida Ramirez" <zeneiduhh@gmail.com>"
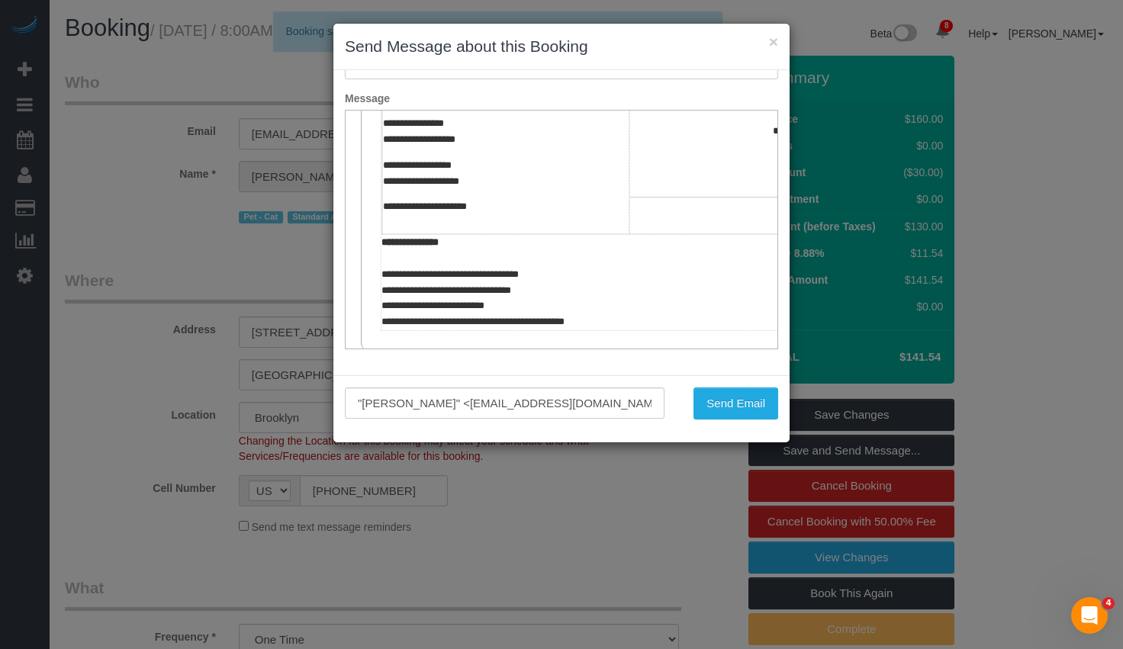
scroll to position [503, 0]
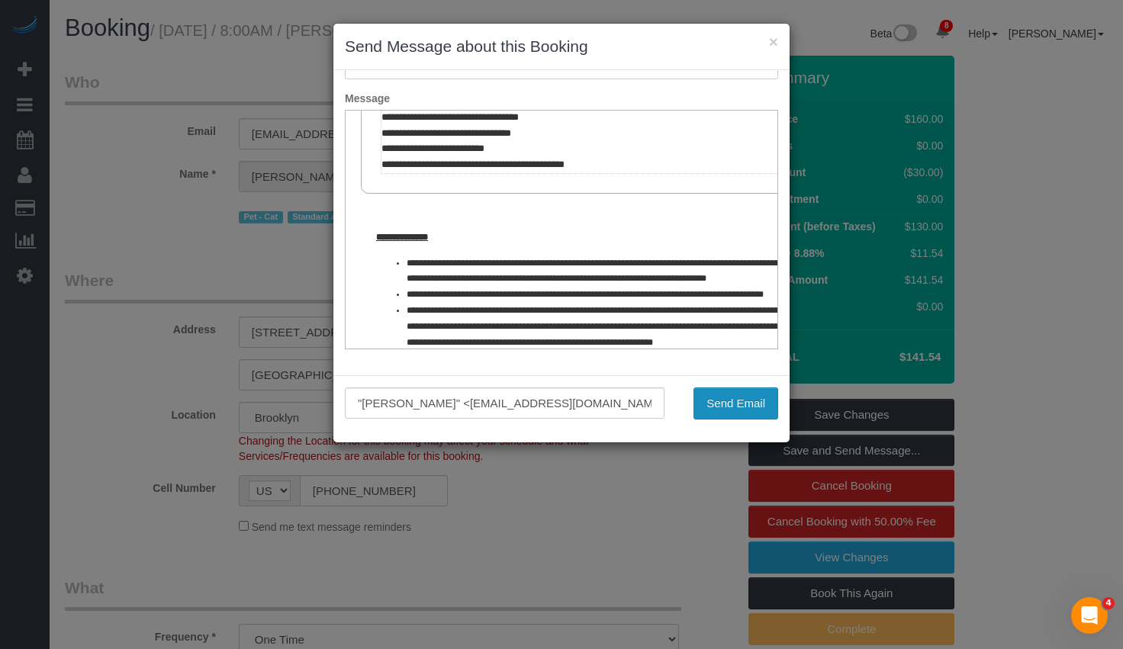
click at [757, 401] on button "Send Email" at bounding box center [736, 404] width 85 height 32
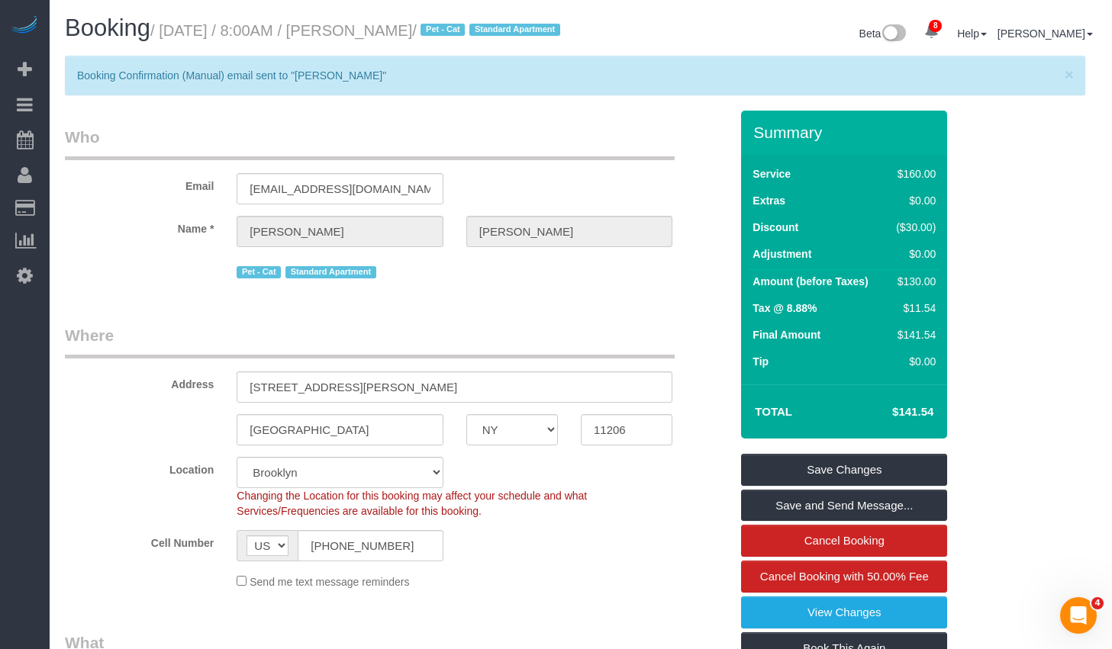
click at [395, 41] on h1 "Booking / September 03, 2025 / 8:00AM / Zeneida Ramirez / Pet - Cat Standard Ap…" at bounding box center [317, 28] width 504 height 26
drag, startPoint x: 392, startPoint y: 28, endPoint x: 509, endPoint y: 34, distance: 116.9
click at [509, 34] on small "/ September 03, 2025 / 8:00AM / Zeneida Ramirez / Pet - Cat Standard Apartment" at bounding box center [357, 30] width 414 height 17
copy small "Zeneida Ramirez"
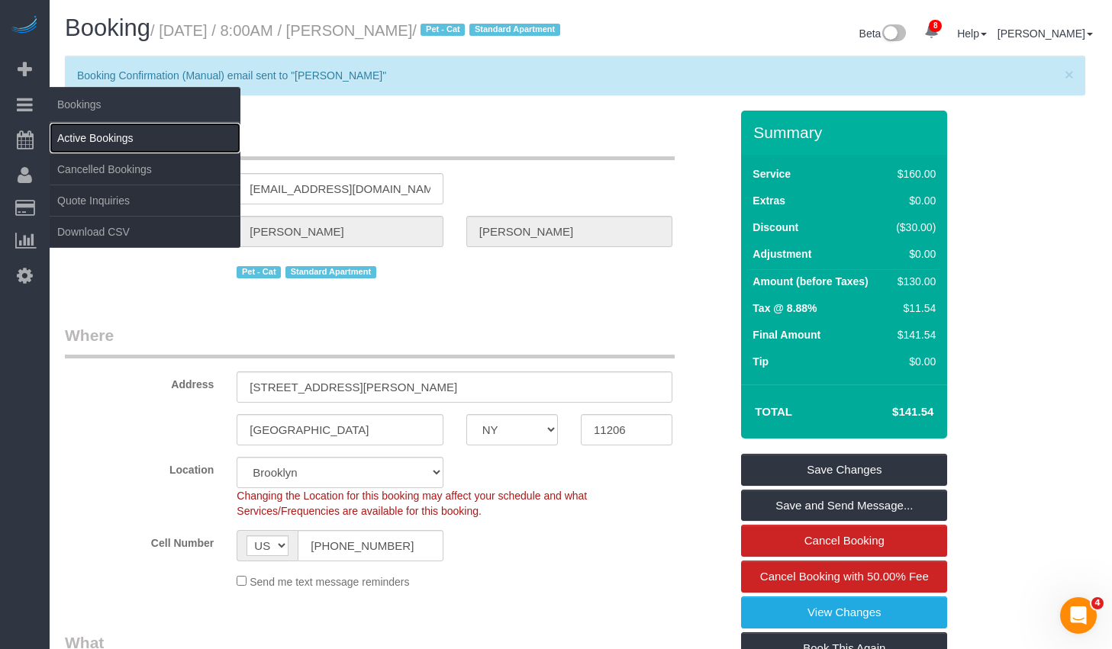
click at [82, 140] on link "Active Bookings" at bounding box center [145, 138] width 191 height 31
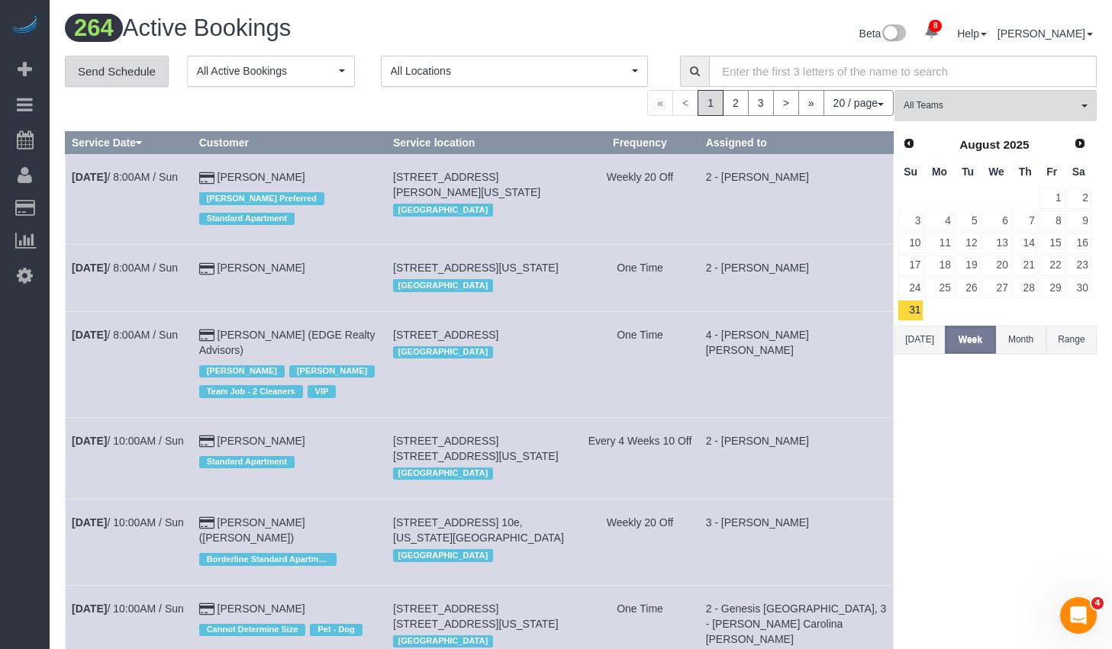
click at [128, 69] on link "Send Schedule" at bounding box center [117, 72] width 104 height 32
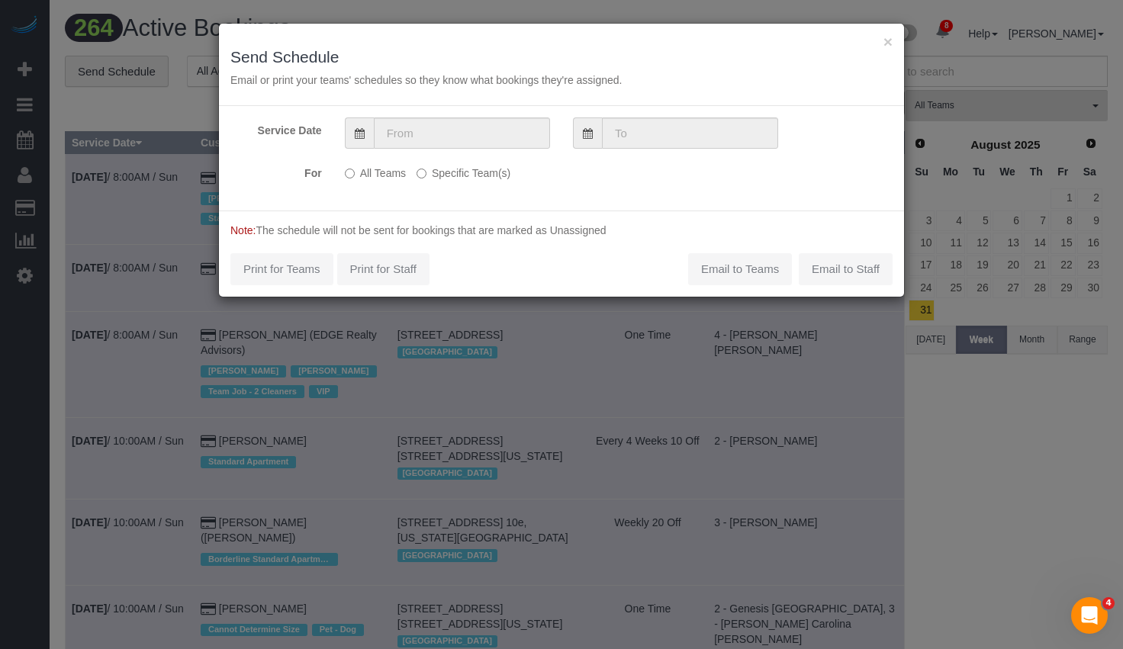
click at [470, 182] on div "All Teams Specific Team(s) Choose Team(s) * - K.J. *Irene Flores - Test 000 - P…" at bounding box center [505, 173] width 343 height 27
click at [468, 173] on label "Specific Team(s)" at bounding box center [464, 170] width 94 height 21
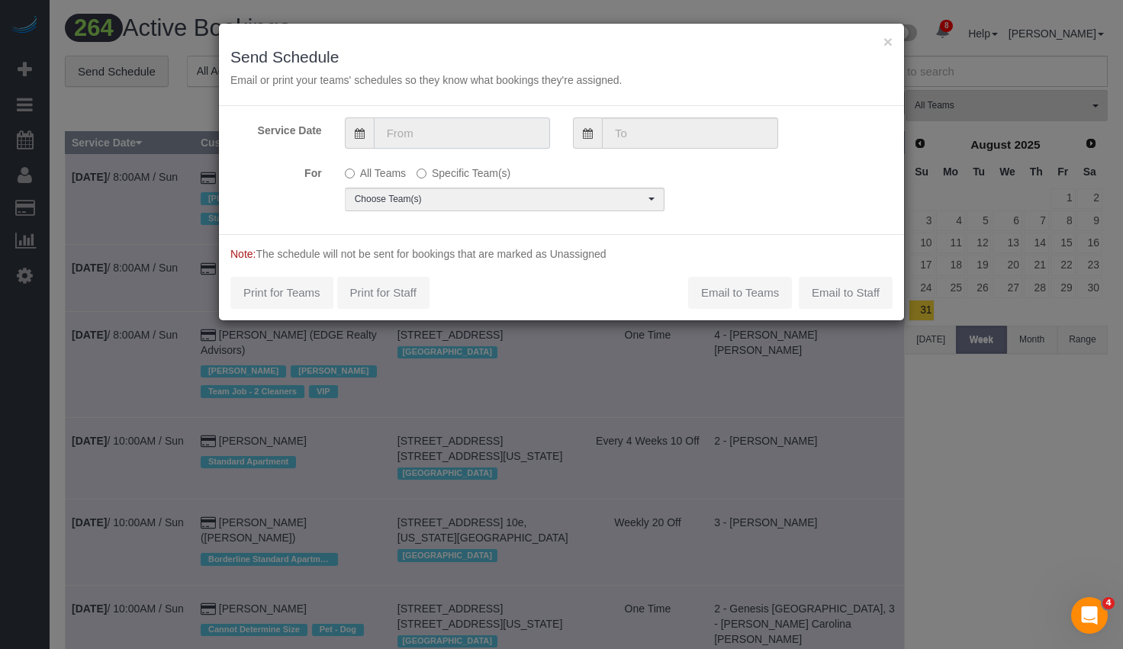
click at [464, 119] on input "text" at bounding box center [462, 133] width 176 height 31
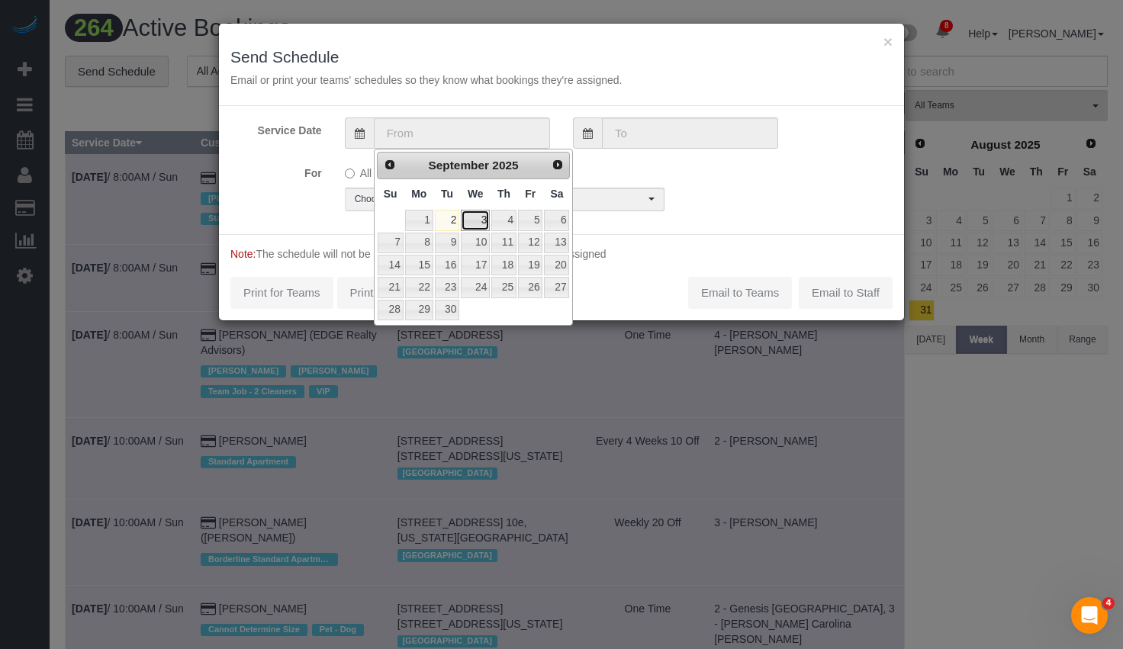
click at [475, 224] on link "3" at bounding box center [475, 220] width 29 height 21
type input "09/03/2025"
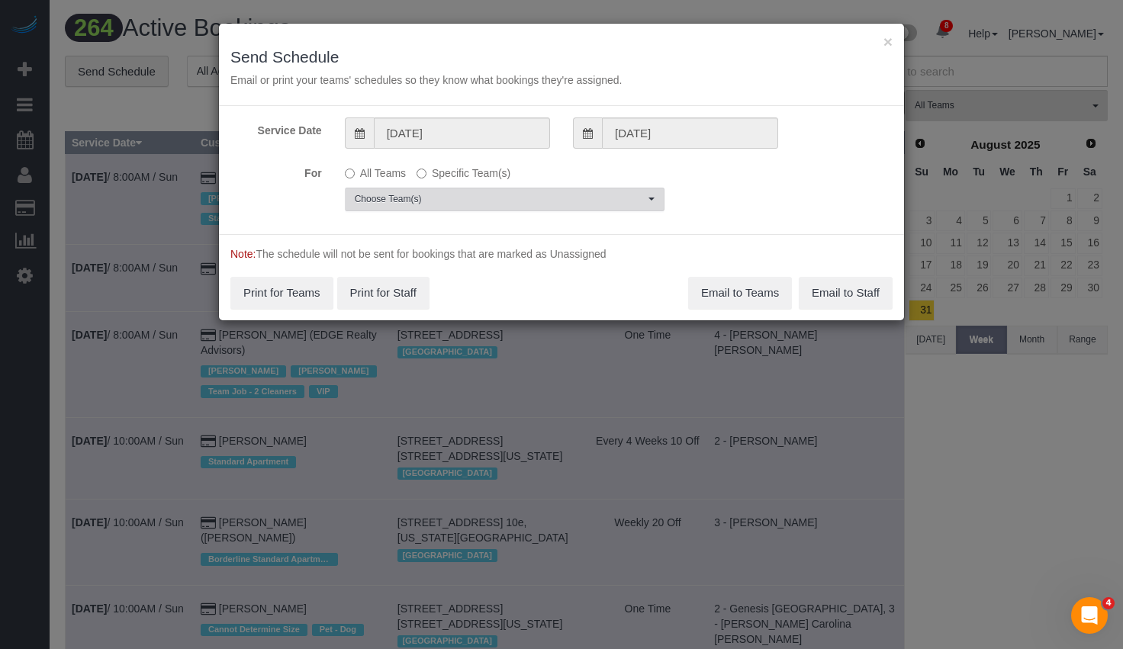
click at [524, 193] on span "Choose Team(s)" at bounding box center [500, 199] width 290 height 13
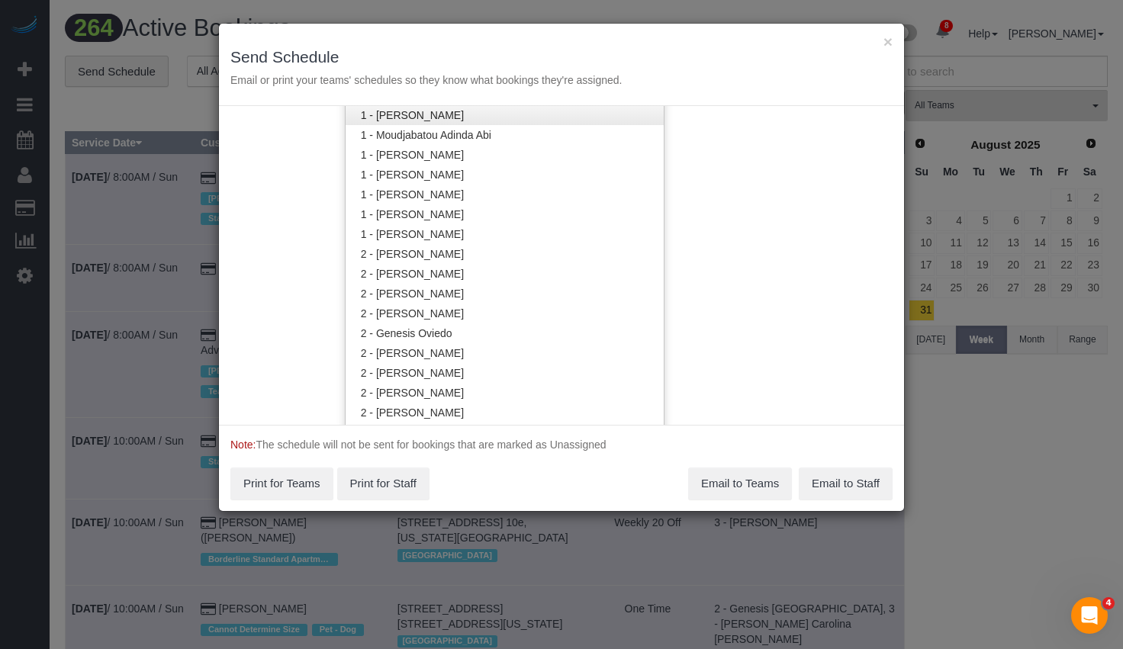
scroll to position [769, 0]
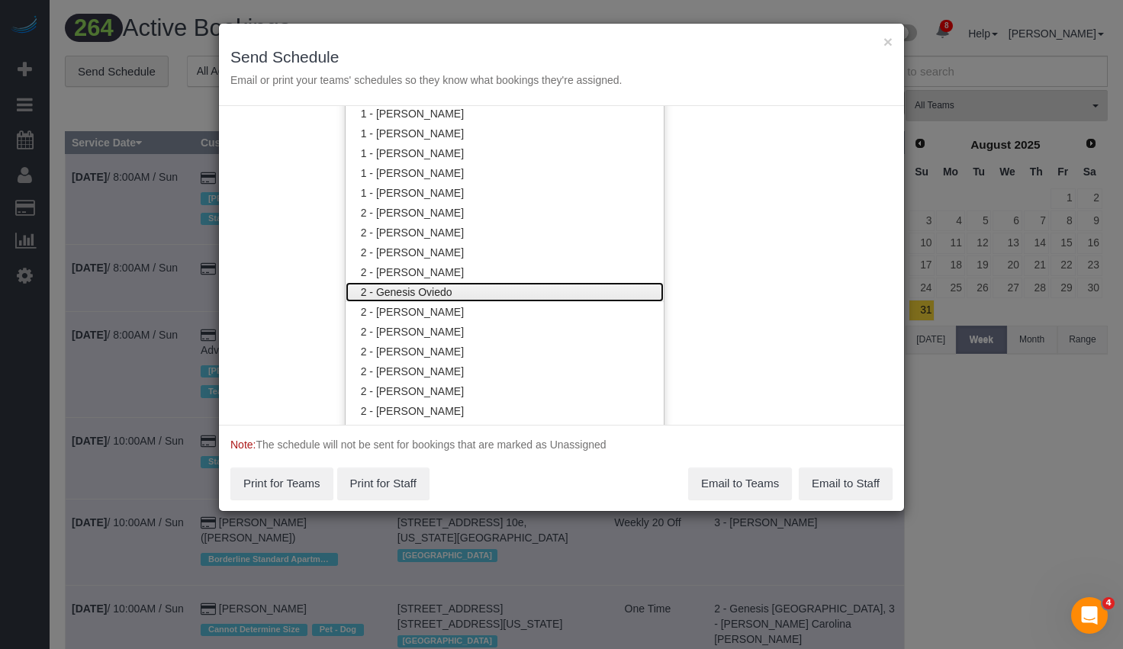
click at [456, 294] on link "2 - Genesis Oviedo" at bounding box center [505, 292] width 318 height 20
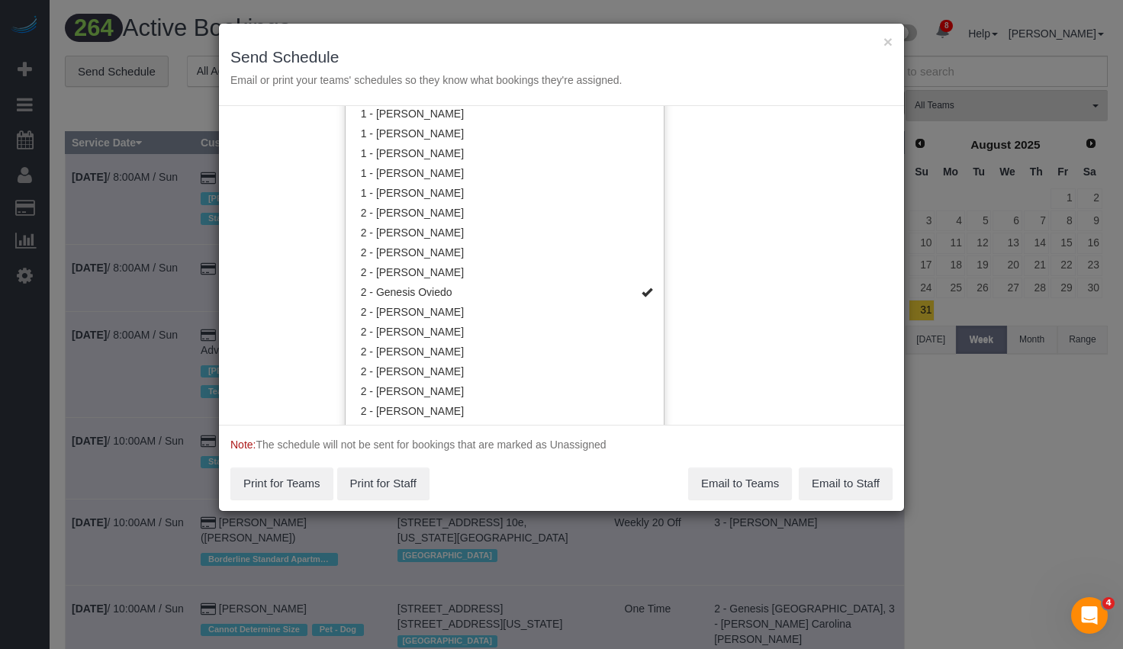
click at [693, 273] on div "Service Date 09/03/2025 09/03/2025 For All Teams Specific Team(s) 2 - Genesis O…" at bounding box center [561, 265] width 685 height 319
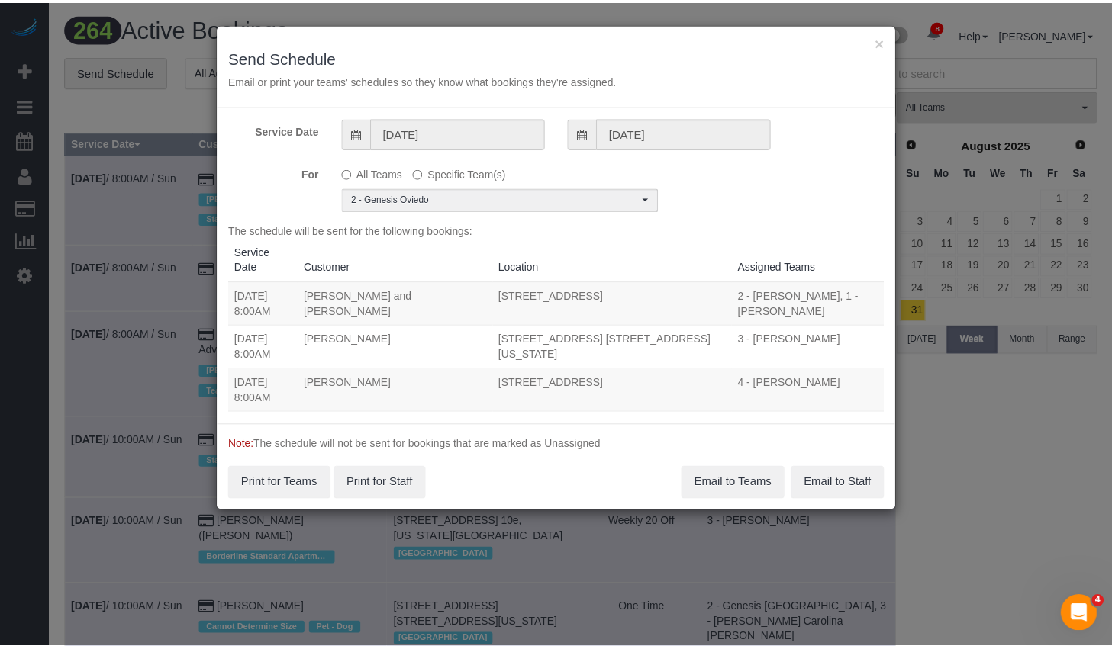
scroll to position [0, 0]
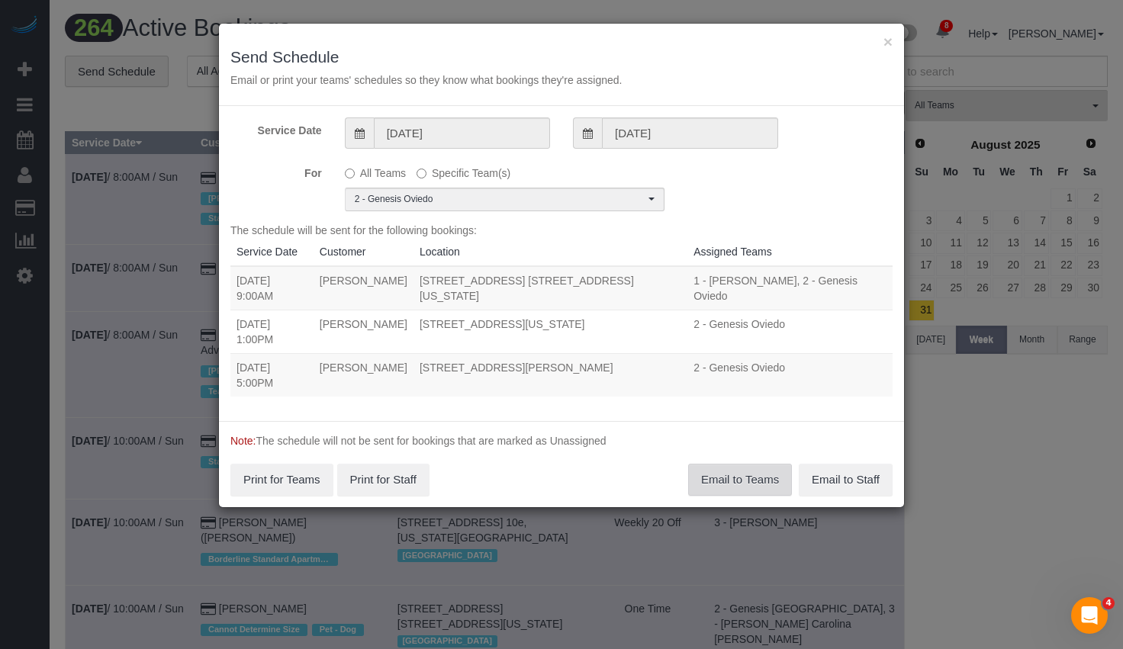
click at [743, 469] on button "Email to Teams" at bounding box center [740, 480] width 104 height 32
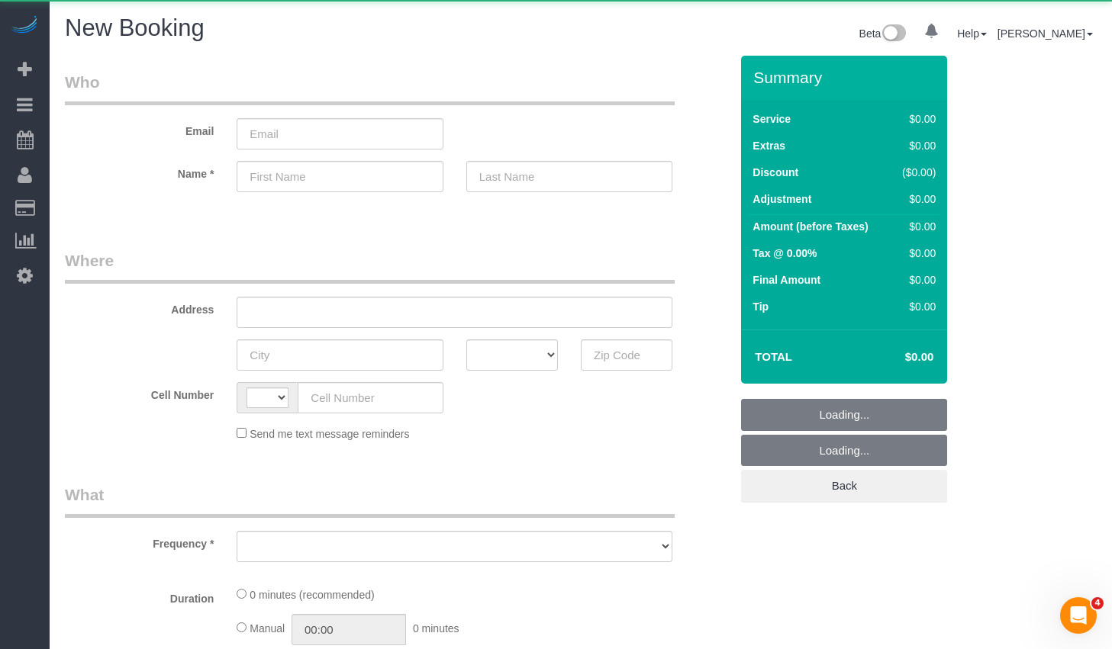
select select "string:[GEOGRAPHIC_DATA]"
select select "number:89"
select select "number:90"
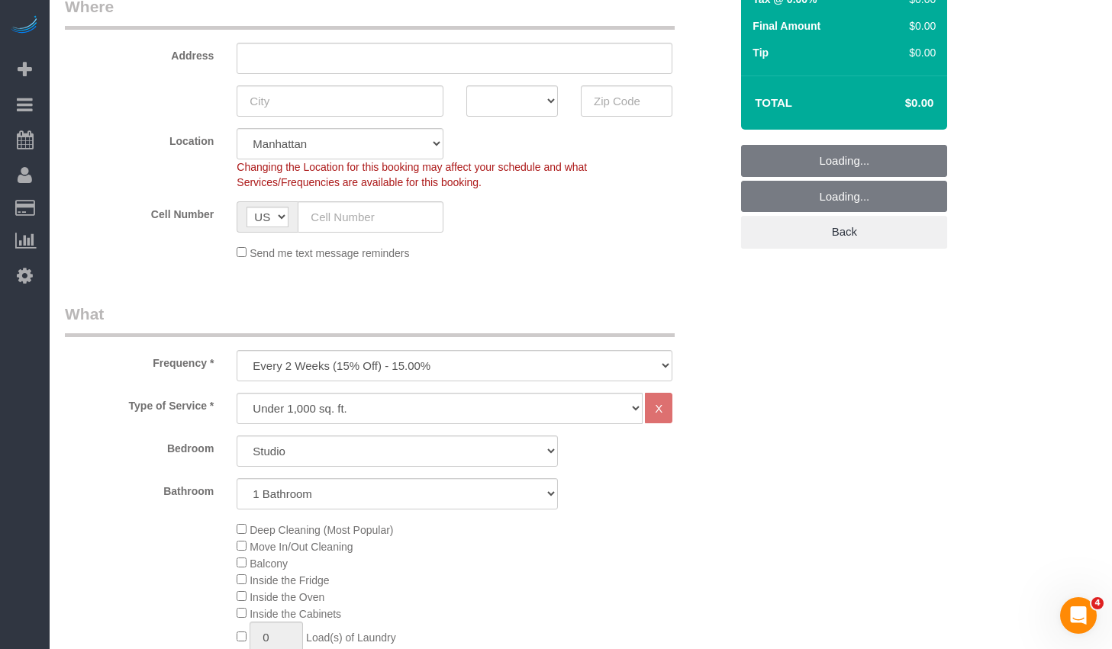
scroll to position [517, 0]
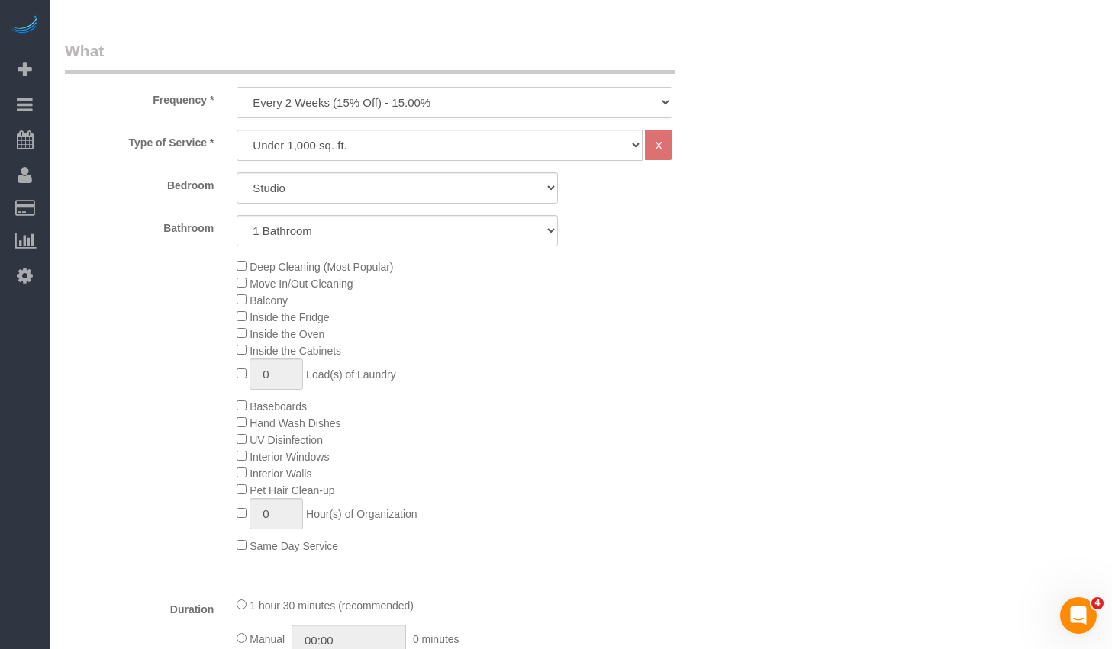
click at [400, 87] on select "One Time Weekly (20% Off) - 20.00% Every 2 Weeks (15% Off) - 15.00% Every 4 Wee…" at bounding box center [455, 102] width 436 height 31
select select "object:1302"
click at [237, 87] on select "One Time Weekly (20% Off) - 20.00% Every 2 Weeks (15% Off) - 15.00% Every 4 Wee…" at bounding box center [455, 102] width 436 height 31
click at [311, 154] on select "Under 1,000 sq. ft. 1,001 - 1,500 sq. ft. 1,500+ sq. ft. Custom Cleaning Office…" at bounding box center [440, 145] width 406 height 31
click at [288, 189] on select "Studio 1 Bedroom 2 Bedrooms 3 Bedrooms" at bounding box center [397, 187] width 321 height 31
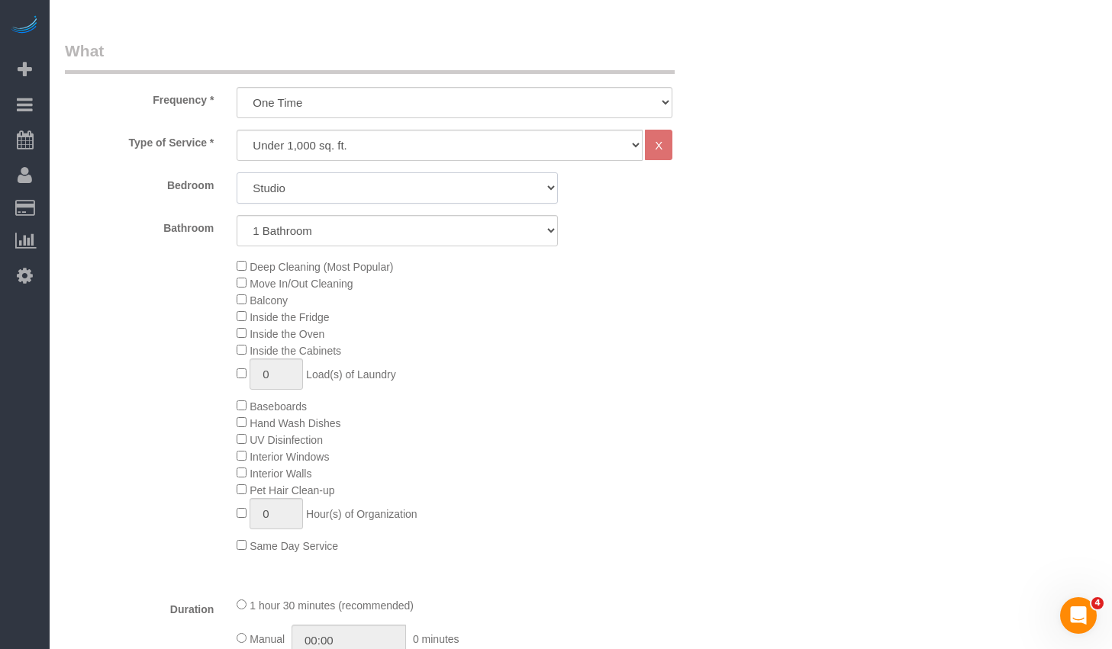
select select "2"
click at [237, 172] on select "Studio 1 Bedroom 2 Bedrooms 3 Bedrooms" at bounding box center [397, 187] width 321 height 31
click at [284, 237] on select "1 Bathroom 2 Bathrooms" at bounding box center [397, 230] width 321 height 31
select select "2"
click at [237, 215] on select "1 Bathroom 2 Bathrooms" at bounding box center [397, 230] width 321 height 31
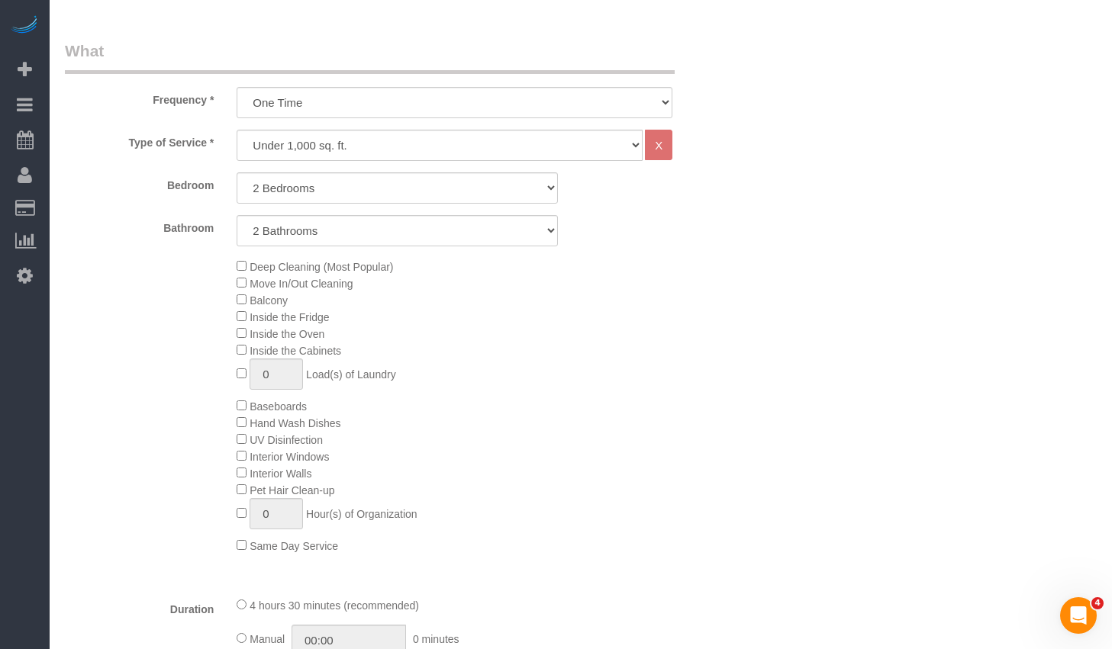
click at [241, 357] on div "Deep Cleaning (Most Popular) Move In/Out Cleaning Balcony Inside the Fridge Ins…" at bounding box center [483, 406] width 516 height 296
click at [235, 346] on div "Deep Cleaning (Most Popular) Move In/Out Cleaning Balcony Inside the Fridge Ins…" at bounding box center [483, 406] width 516 height 296
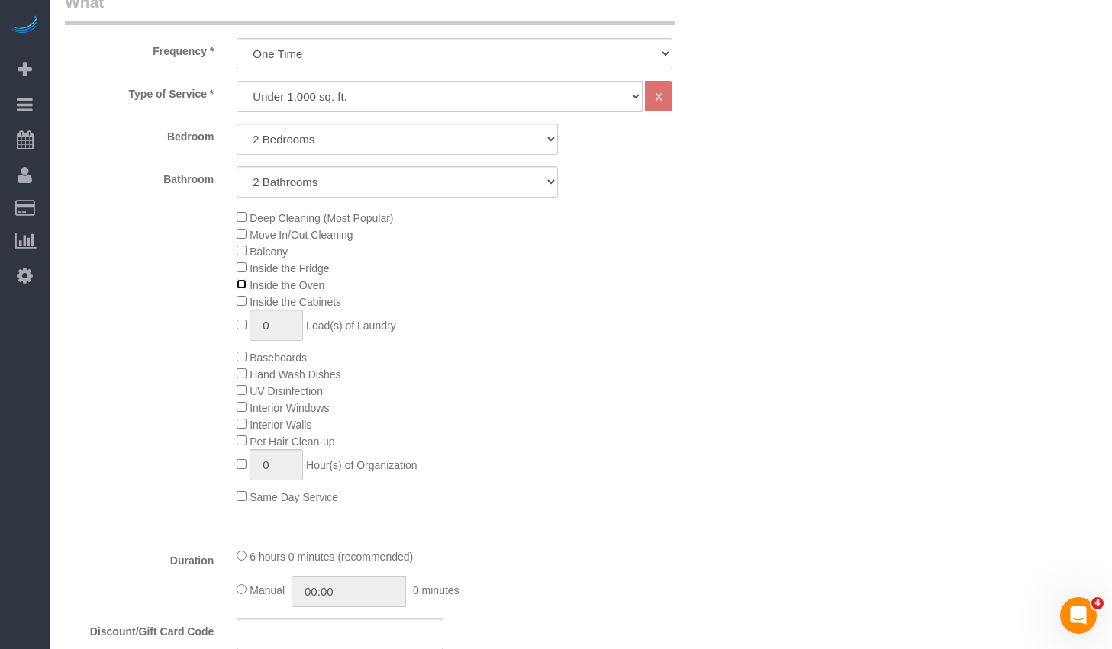
scroll to position [520, 0]
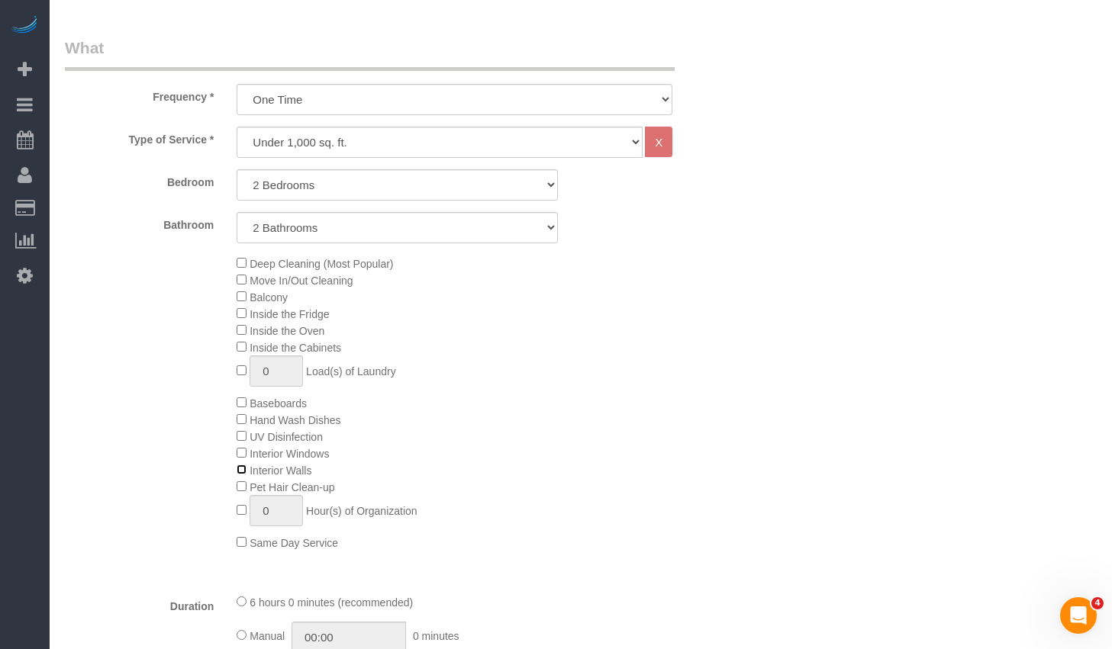
click at [240, 474] on span "Interior Walls" at bounding box center [274, 471] width 75 height 12
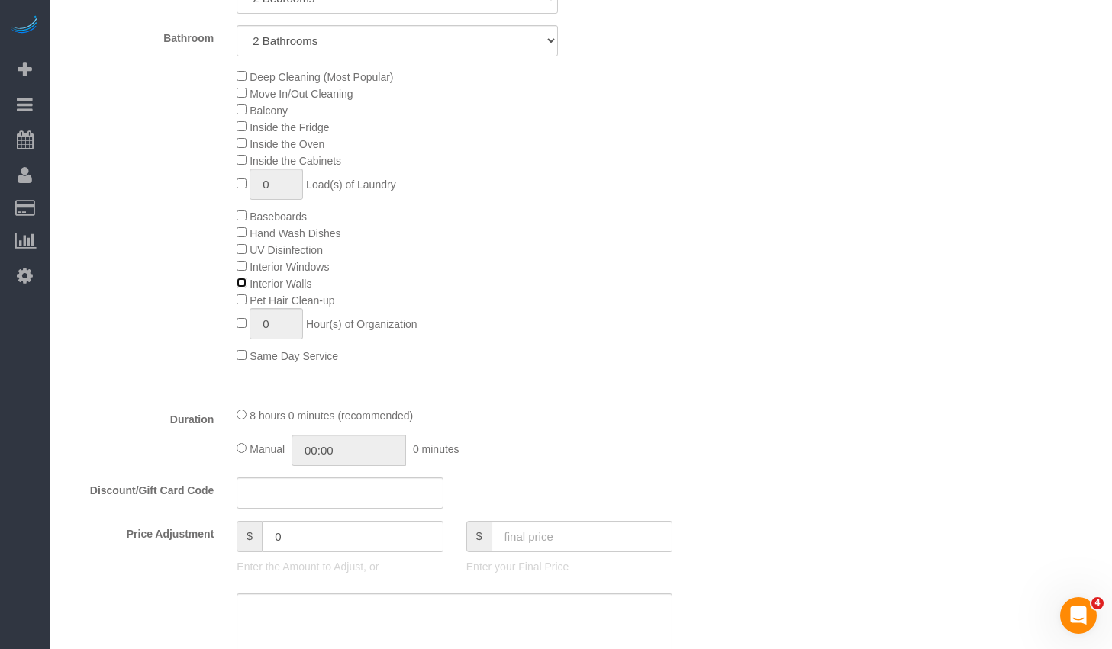
scroll to position [717, 0]
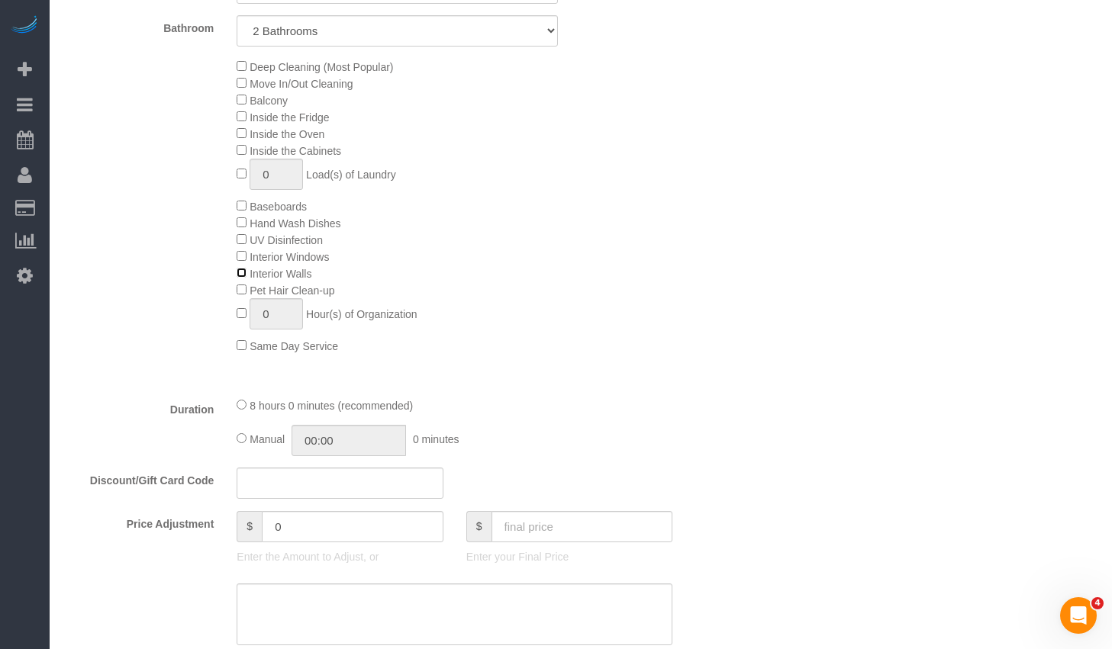
click at [244, 278] on span "Interior Walls" at bounding box center [274, 274] width 75 height 12
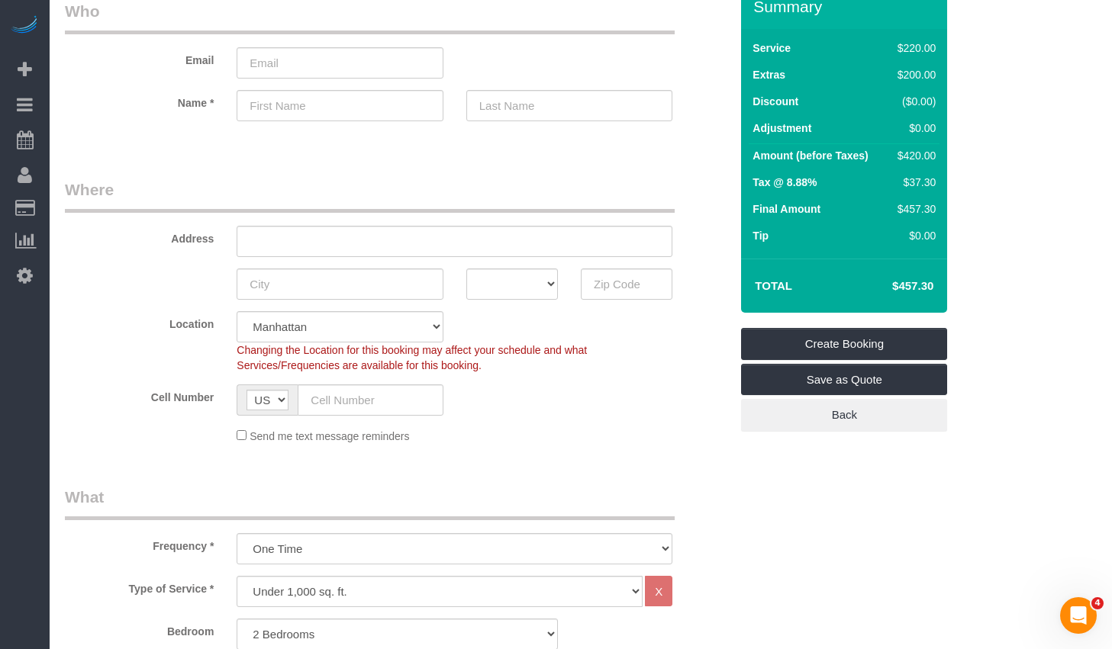
scroll to position [0, 0]
